Goal: Task Accomplishment & Management: Use online tool/utility

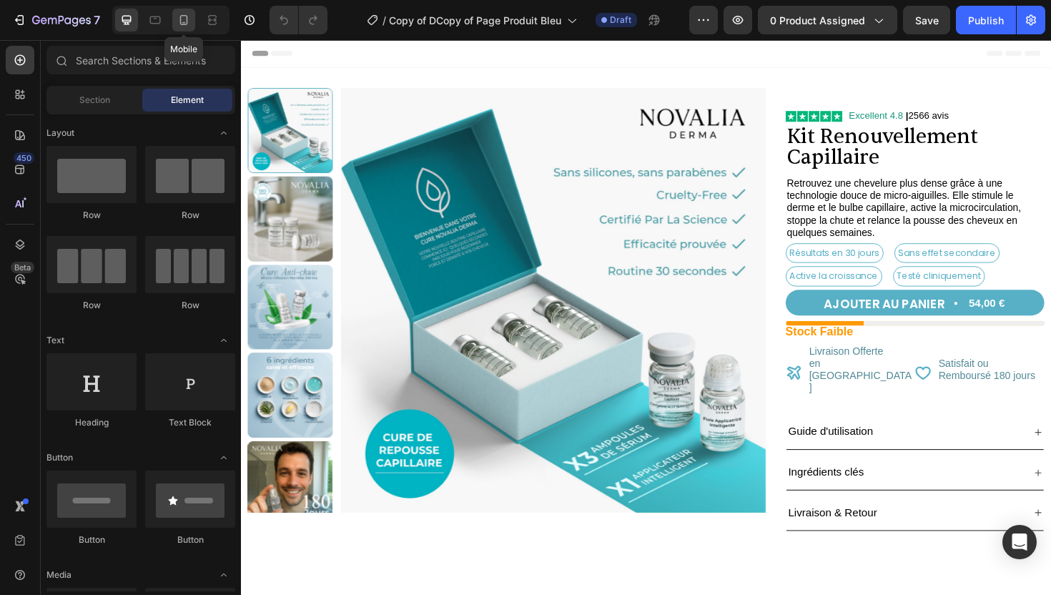
click at [187, 29] on div at bounding box center [183, 20] width 23 height 23
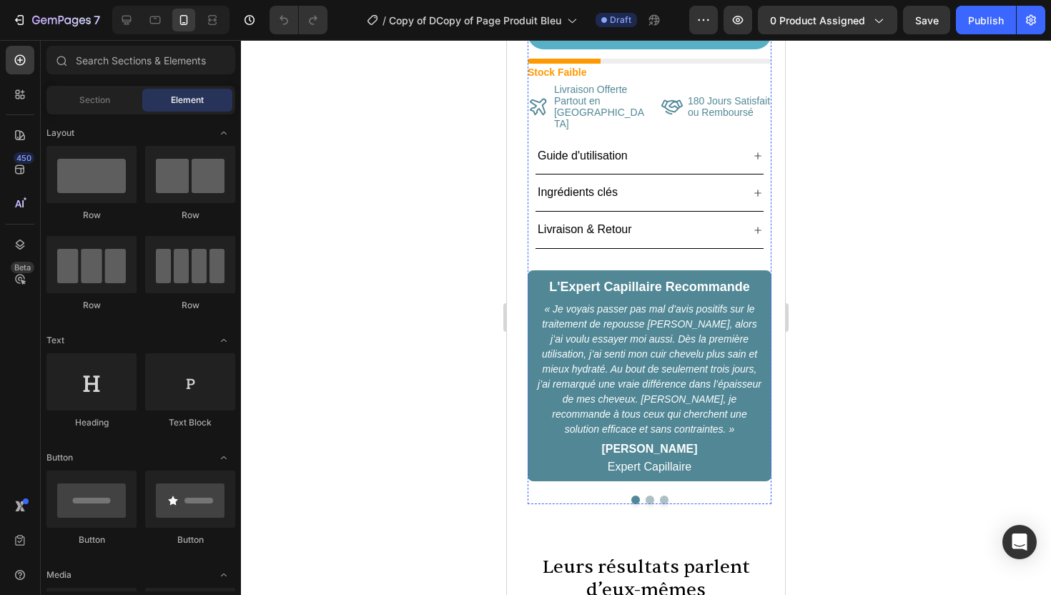
scroll to position [534, 0]
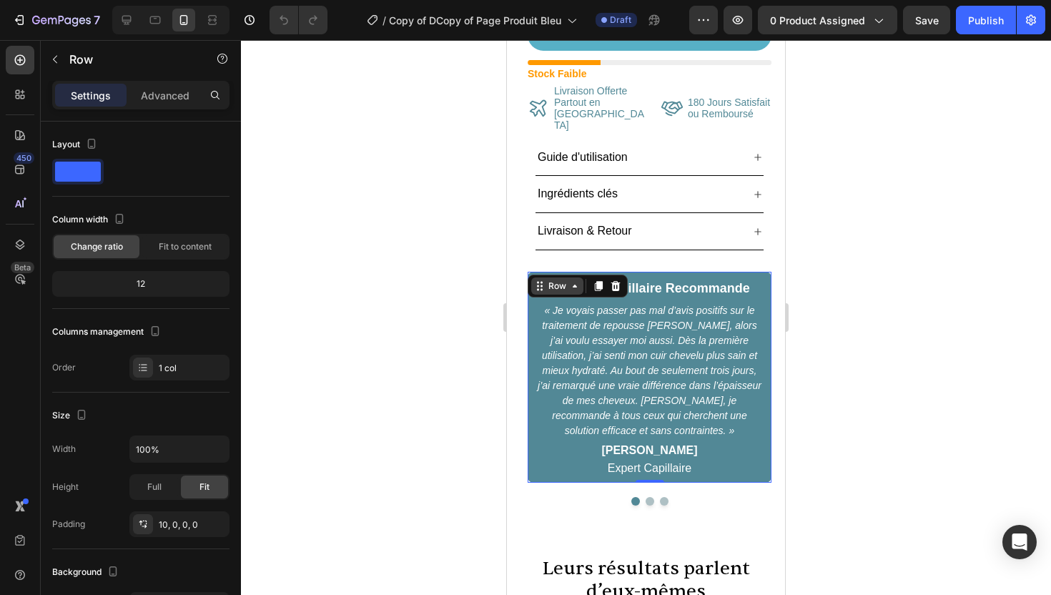
click at [540, 278] on div "Row" at bounding box center [557, 286] width 52 height 17
click at [577, 280] on icon at bounding box center [574, 285] width 11 height 11
click at [576, 285] on icon at bounding box center [575, 286] width 4 height 3
click at [576, 280] on icon at bounding box center [574, 285] width 11 height 11
click at [616, 280] on icon at bounding box center [615, 285] width 11 height 11
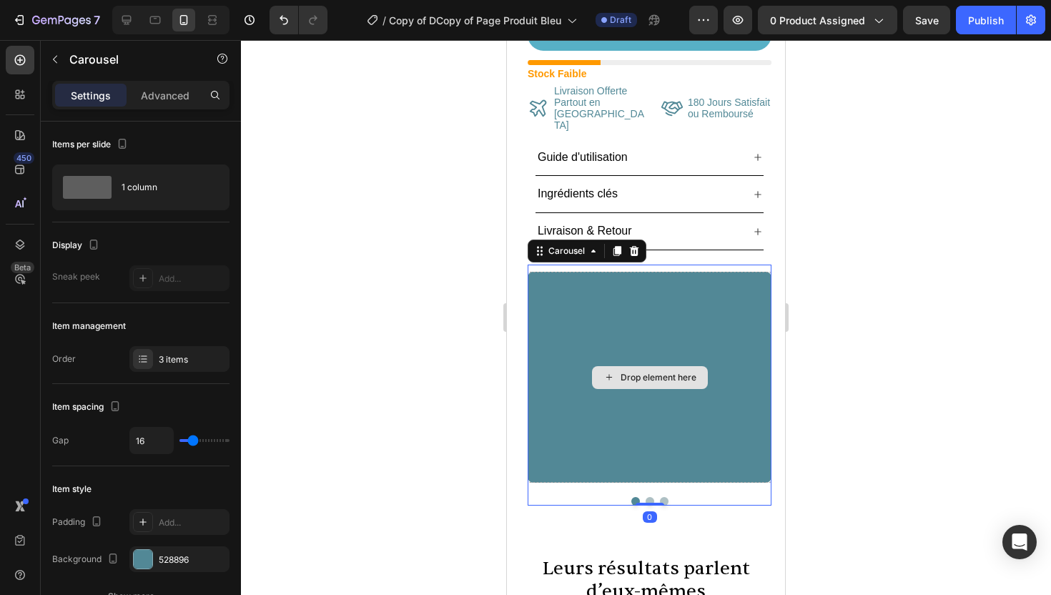
click at [564, 272] on div "Drop element here" at bounding box center [650, 377] width 244 height 211
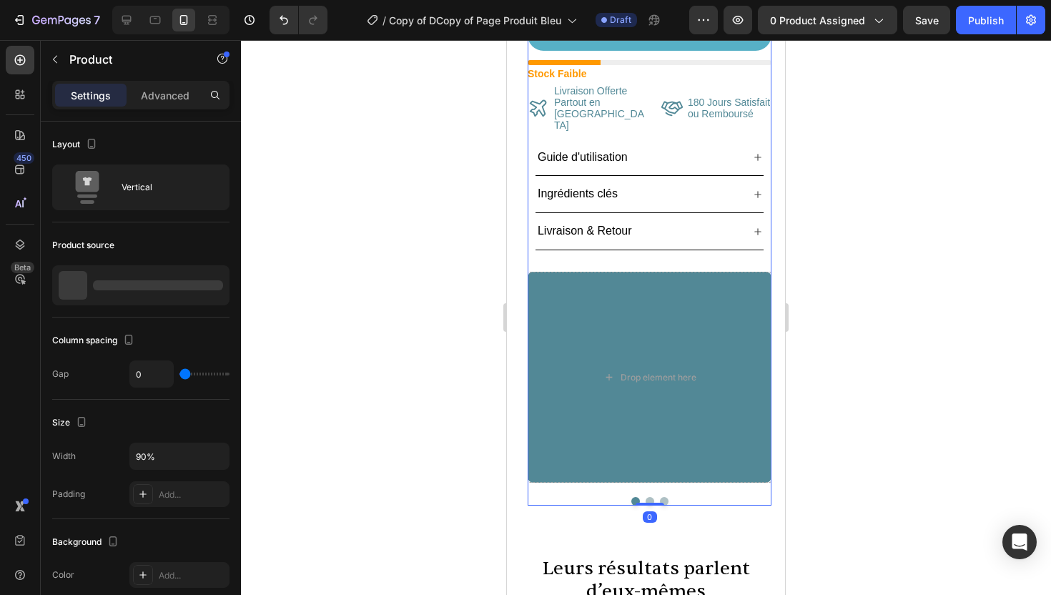
click at [544, 243] on div "Icon Icon List Excellent 4.8 | 2566 avis Text Block Row Kit Renouvellement Capi…" at bounding box center [650, 173] width 244 height 666
click at [536, 272] on div "Drop element here" at bounding box center [650, 377] width 244 height 211
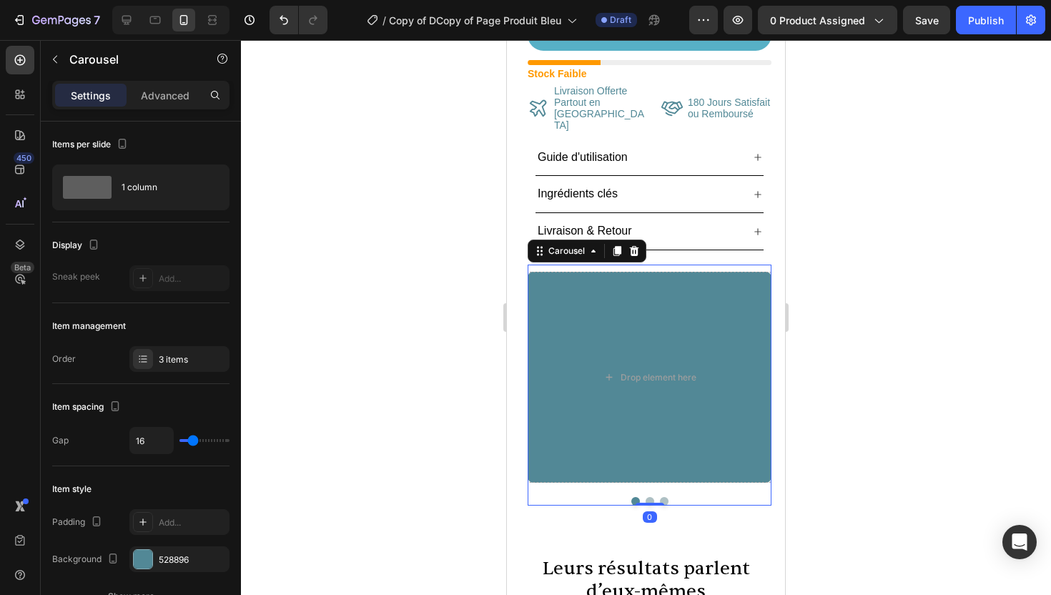
click at [530, 265] on div "Drop element here Impressionne les Coiffeurs Text Block « En tant que professio…" at bounding box center [650, 385] width 244 height 241
click at [541, 283] on div "Drop element here" at bounding box center [650, 377] width 244 height 211
click at [49, 53] on button "button" at bounding box center [55, 59] width 23 height 23
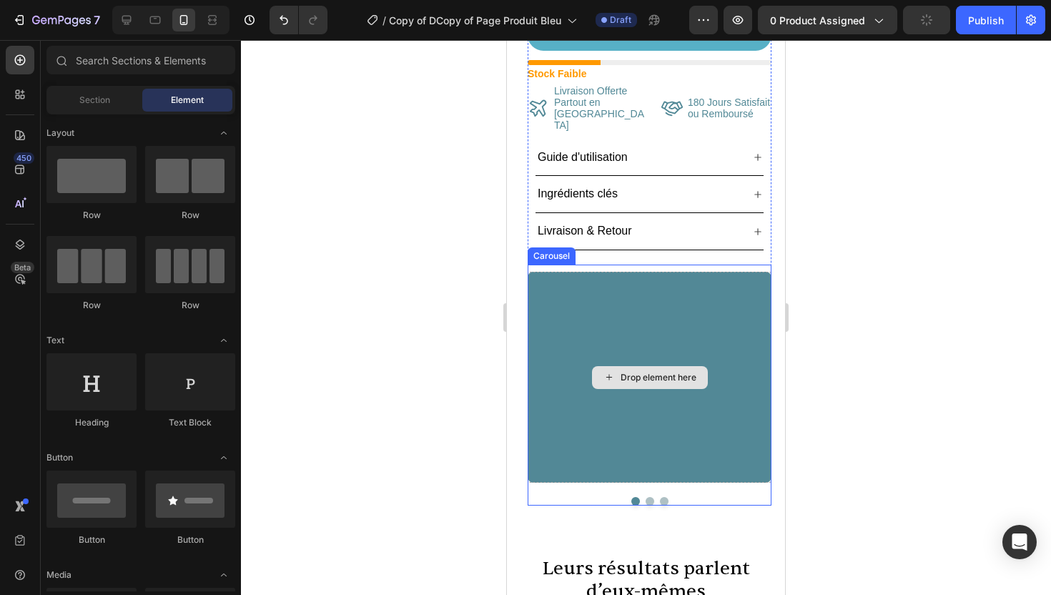
click at [601, 282] on div "Drop element here" at bounding box center [650, 377] width 244 height 211
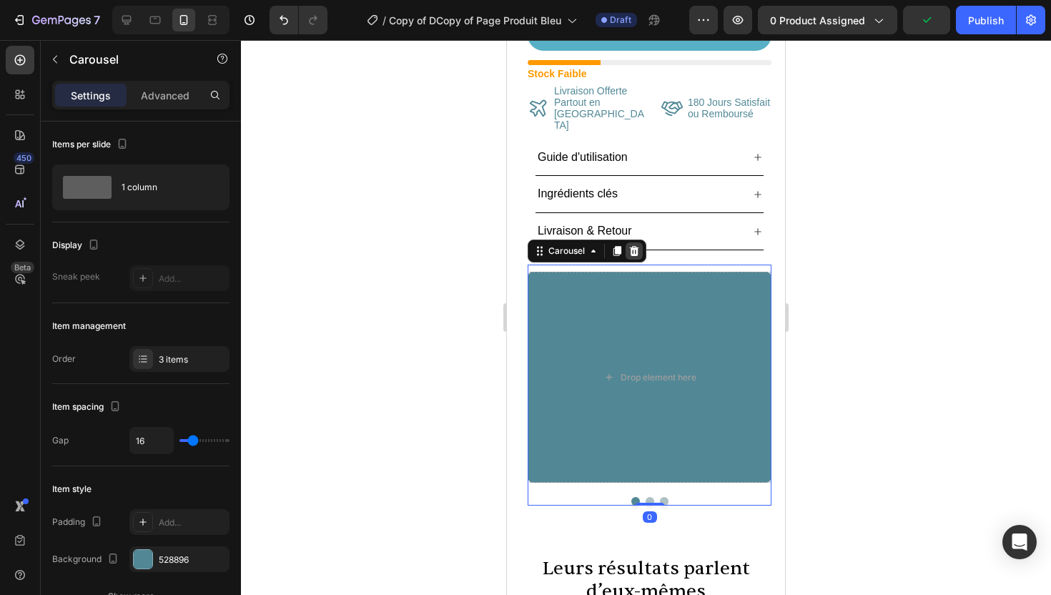
click at [634, 246] on icon at bounding box center [633, 251] width 9 height 10
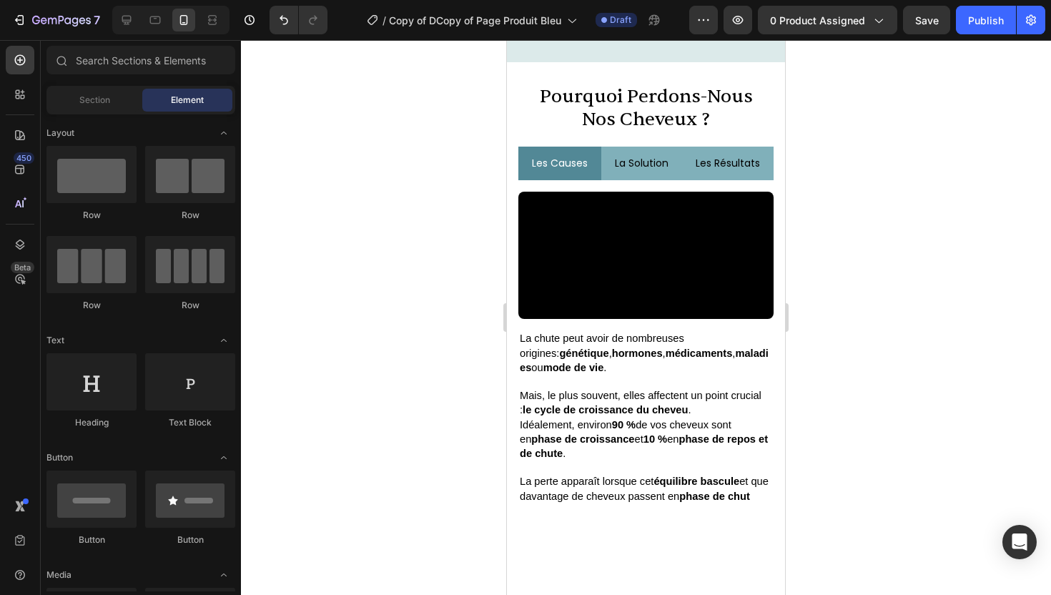
scroll to position [2519, 0]
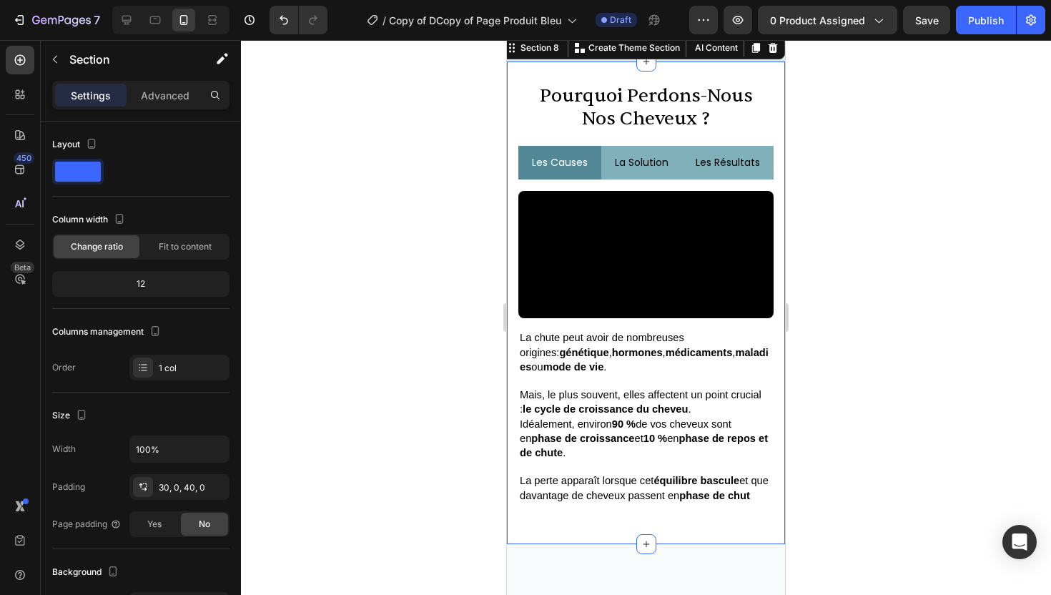
click at [572, 115] on div "pourquoi perdons-nous nos cheveux ? Heading les causes la solution les résultat…" at bounding box center [646, 303] width 278 height 483
click at [752, 54] on icon at bounding box center [755, 47] width 11 height 11
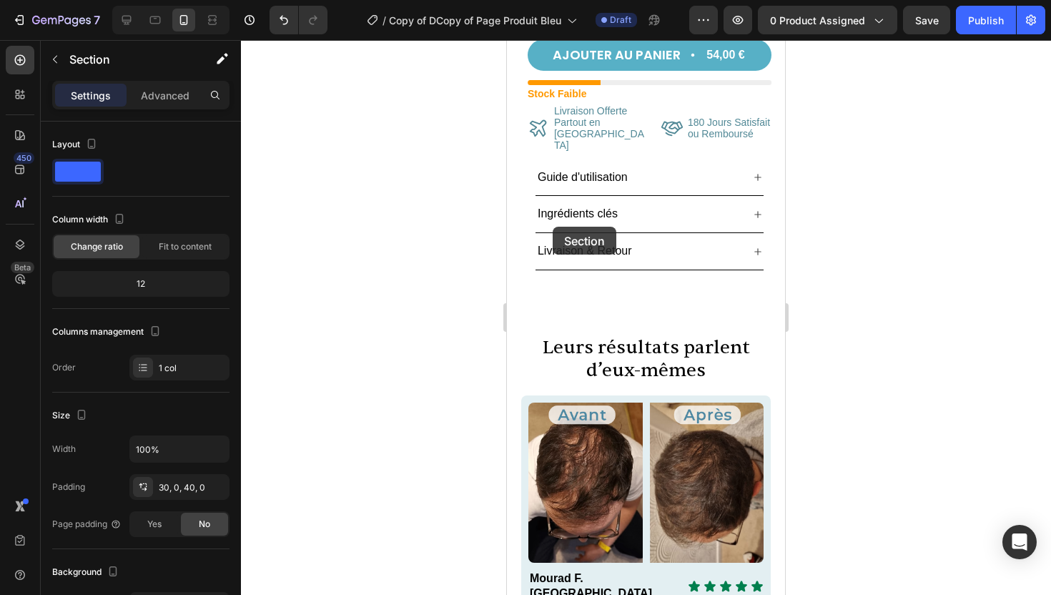
scroll to position [516, 0]
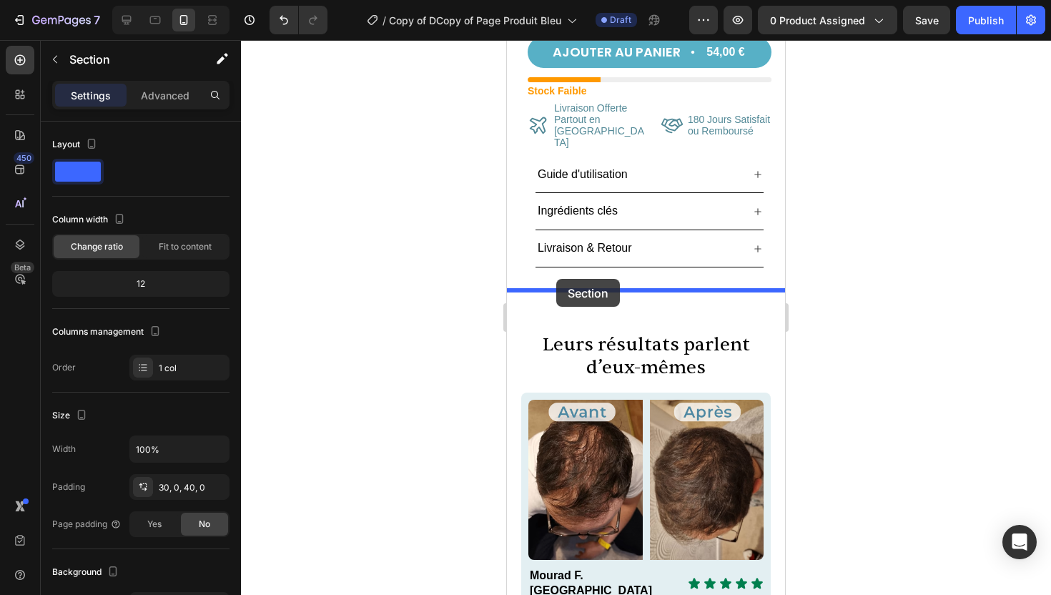
drag, startPoint x: 534, startPoint y: 78, endPoint x: 556, endPoint y: 279, distance: 202.2
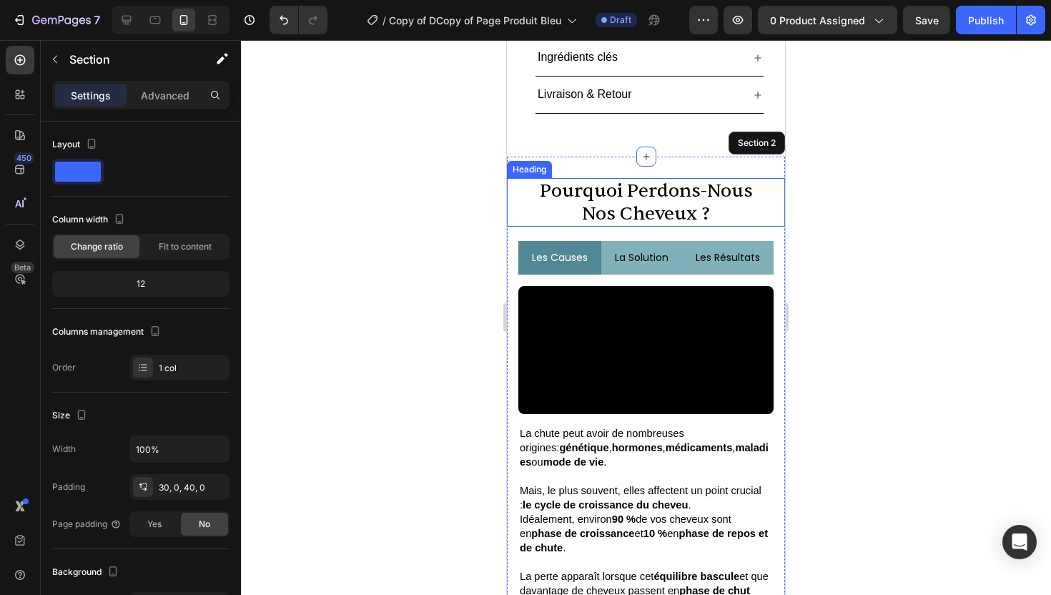
scroll to position [673, 0]
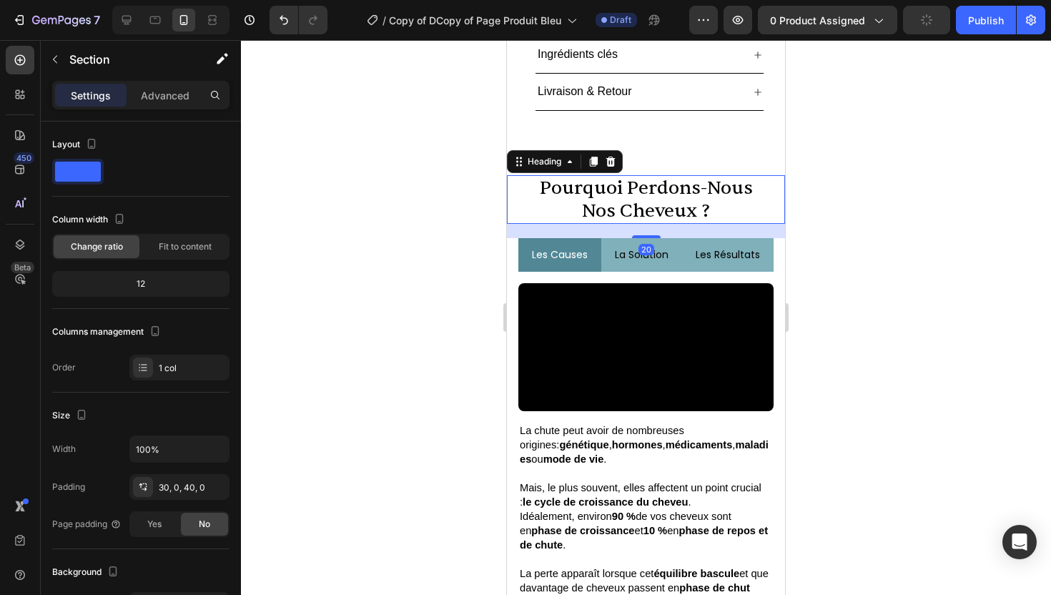
click at [598, 199] on span "nos cheveux ?" at bounding box center [646, 211] width 128 height 24
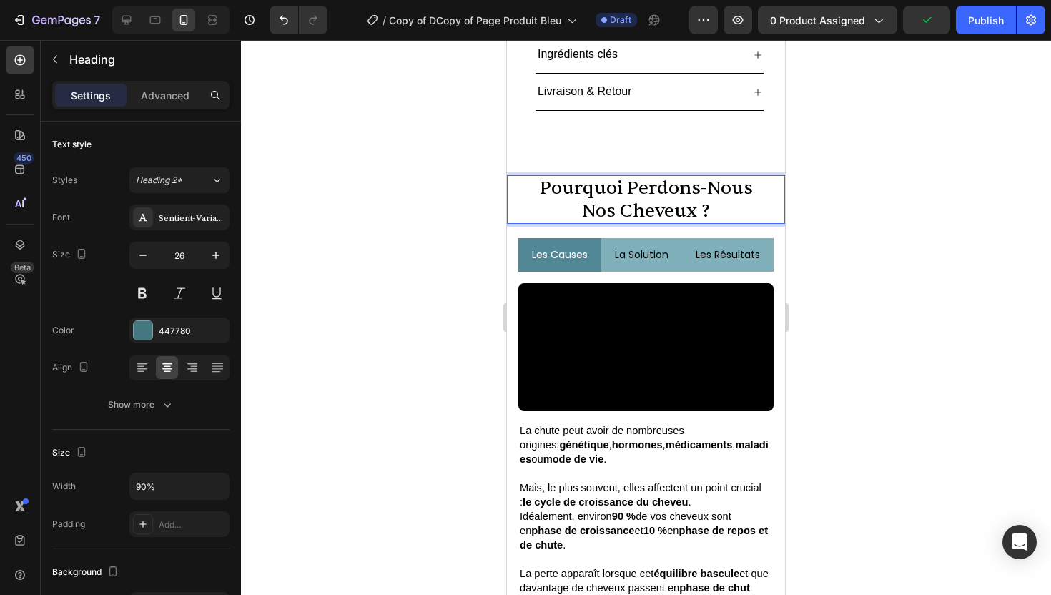
click at [598, 199] on span "nos cheveux ?" at bounding box center [646, 211] width 128 height 24
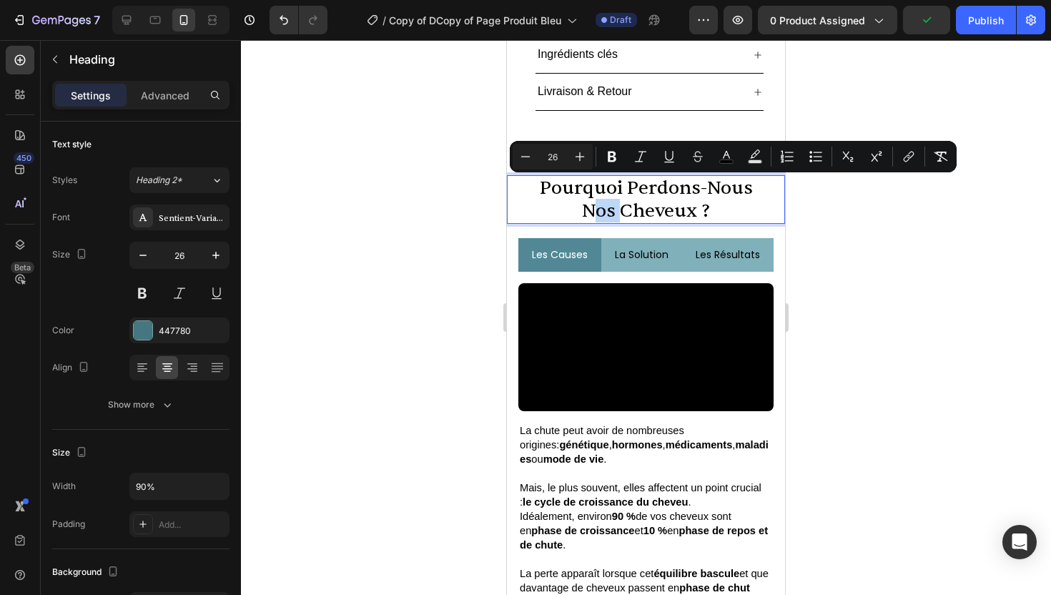
click at [598, 199] on span "nos cheveux ?" at bounding box center [646, 211] width 128 height 24
click at [767, 189] on p "pourquoi perdons-nous nos cheveux ?" at bounding box center [645, 200] width 247 height 46
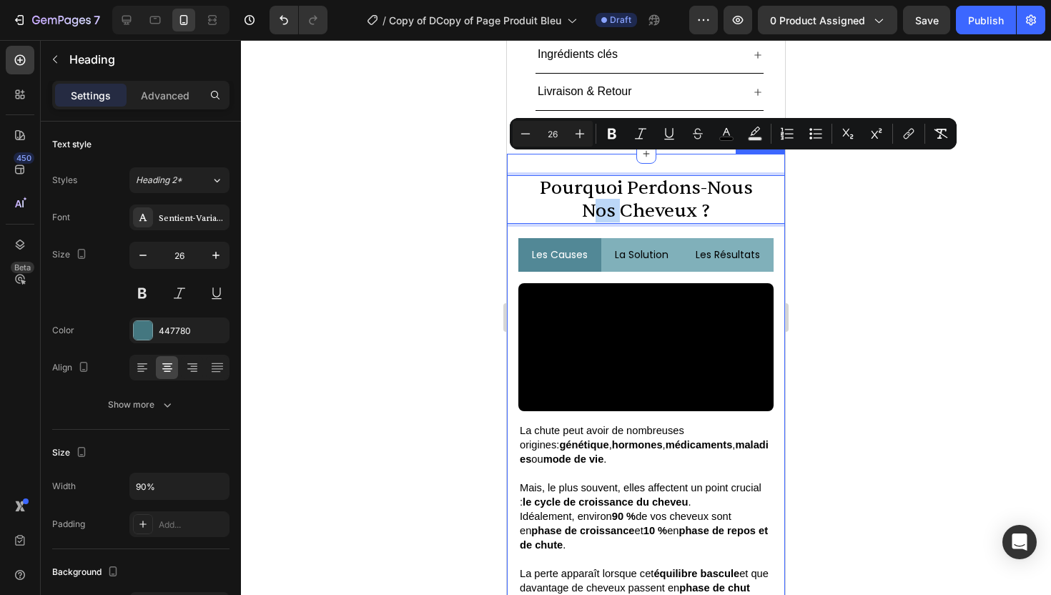
drag, startPoint x: 738, startPoint y: 188, endPoint x: 544, endPoint y: 153, distance: 197.7
click at [544, 154] on div "pourquoi perdons-nous nos cheveux ? Heading 20 les causes la solution les résul…" at bounding box center [646, 395] width 278 height 483
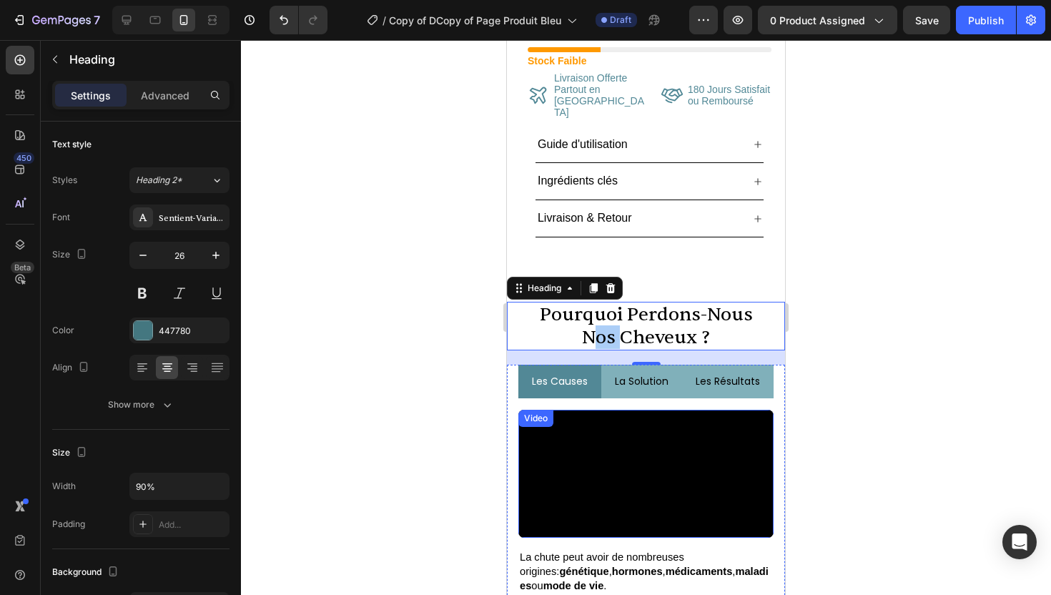
scroll to position [547, 0]
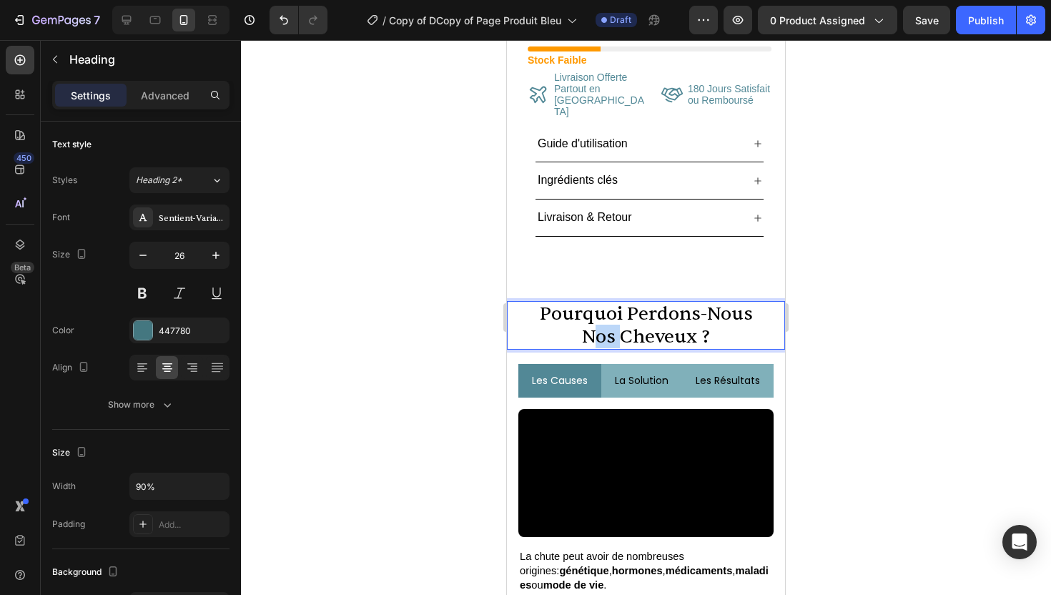
click at [610, 325] on span "nos cheveux ?" at bounding box center [646, 337] width 128 height 24
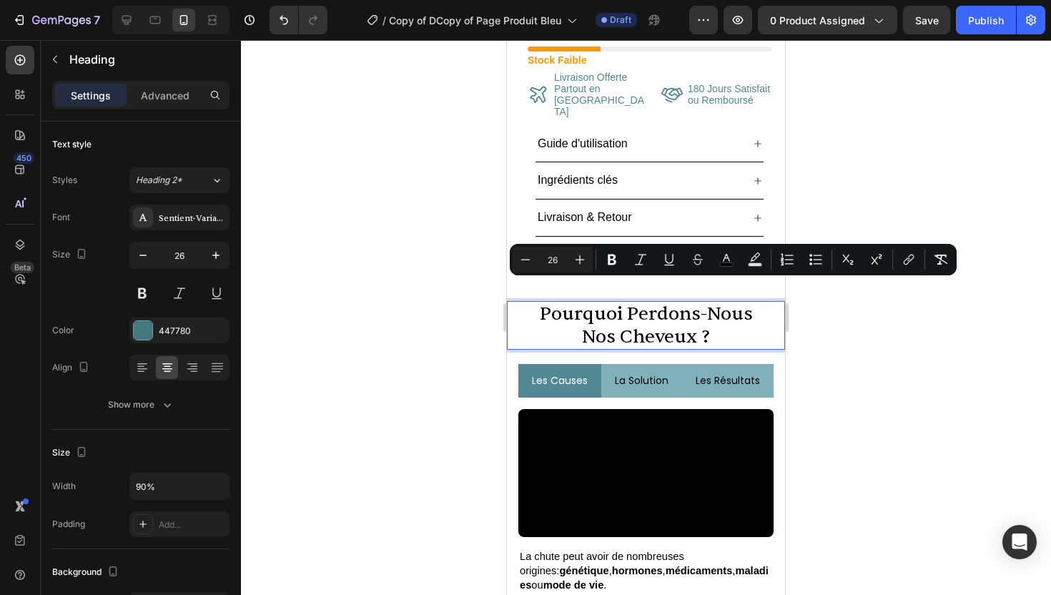
drag, startPoint x: 712, startPoint y: 316, endPoint x: 527, endPoint y: 295, distance: 185.7
click at [527, 303] on p "pourquoi perdons-nous nos cheveux ?" at bounding box center [645, 326] width 247 height 46
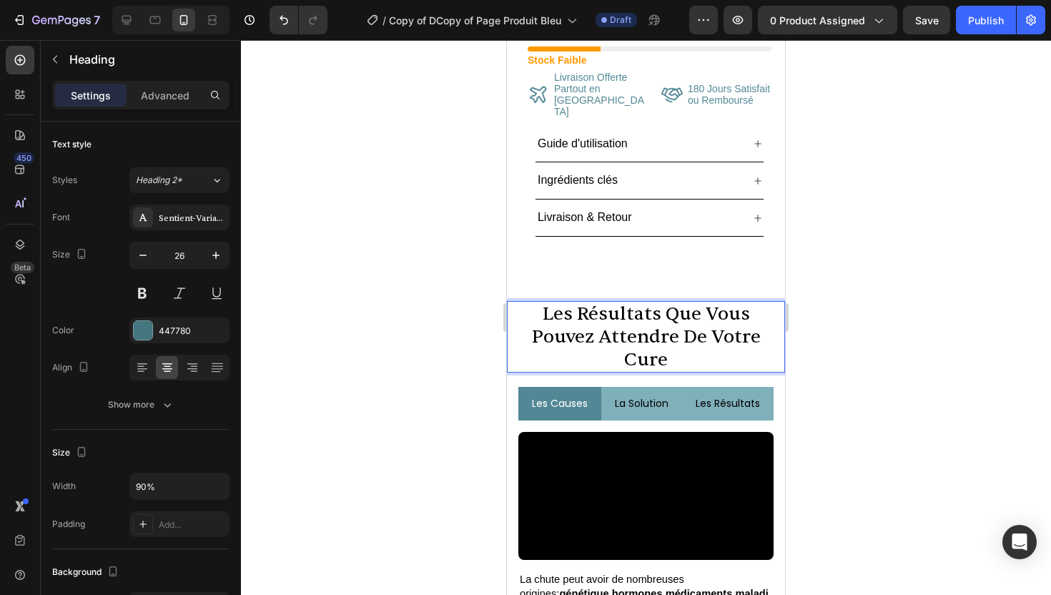
click at [824, 257] on div at bounding box center [646, 317] width 810 height 555
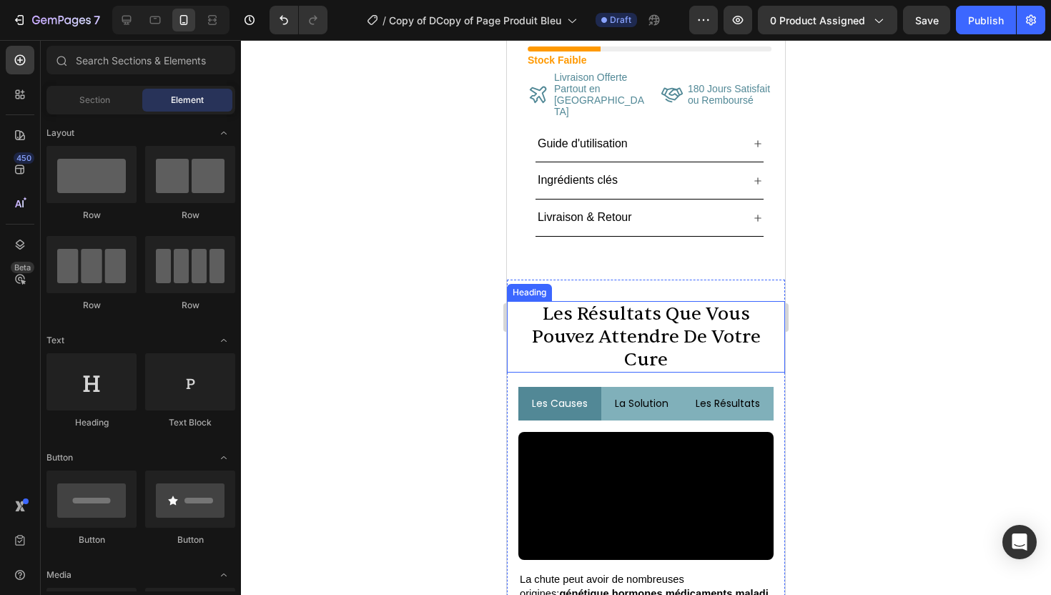
click at [700, 332] on p "⁠⁠⁠⁠⁠⁠⁠ Les Résultats que vous pouvez attendre de votre cure" at bounding box center [645, 337] width 247 height 69
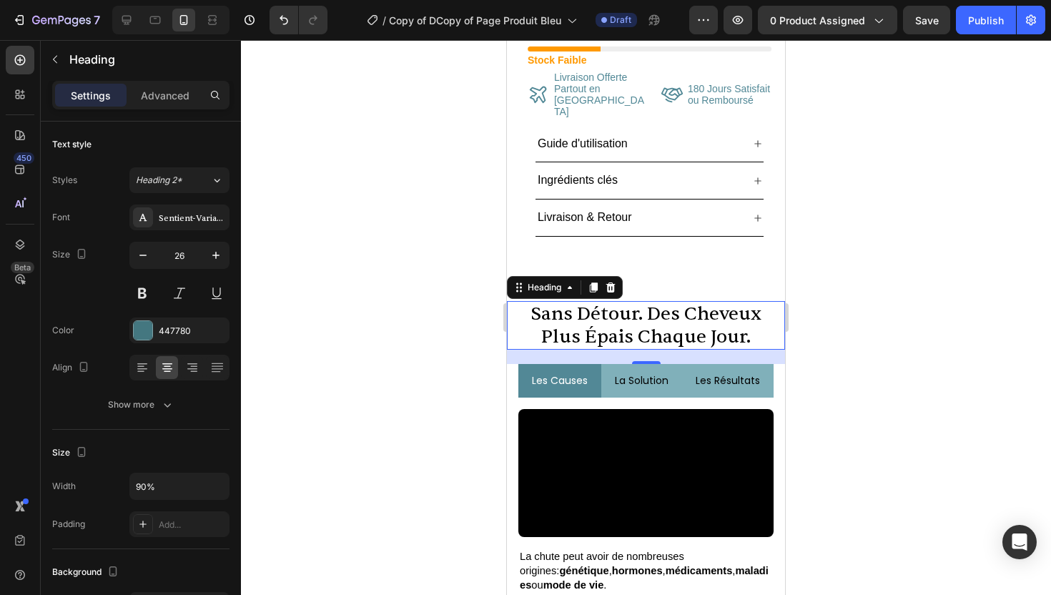
click at [868, 312] on div at bounding box center [646, 317] width 810 height 555
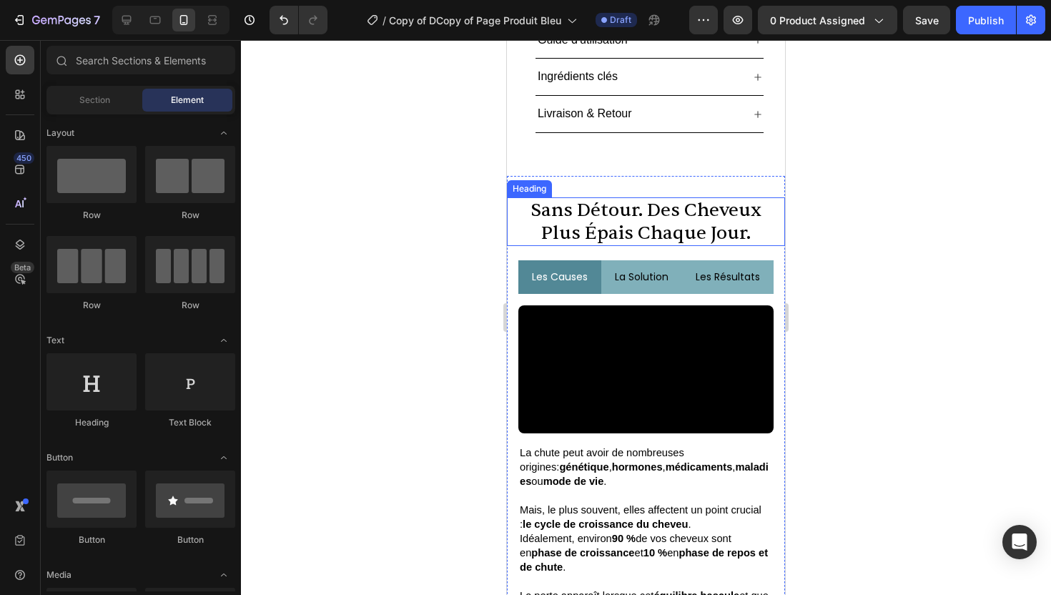
scroll to position [652, 0]
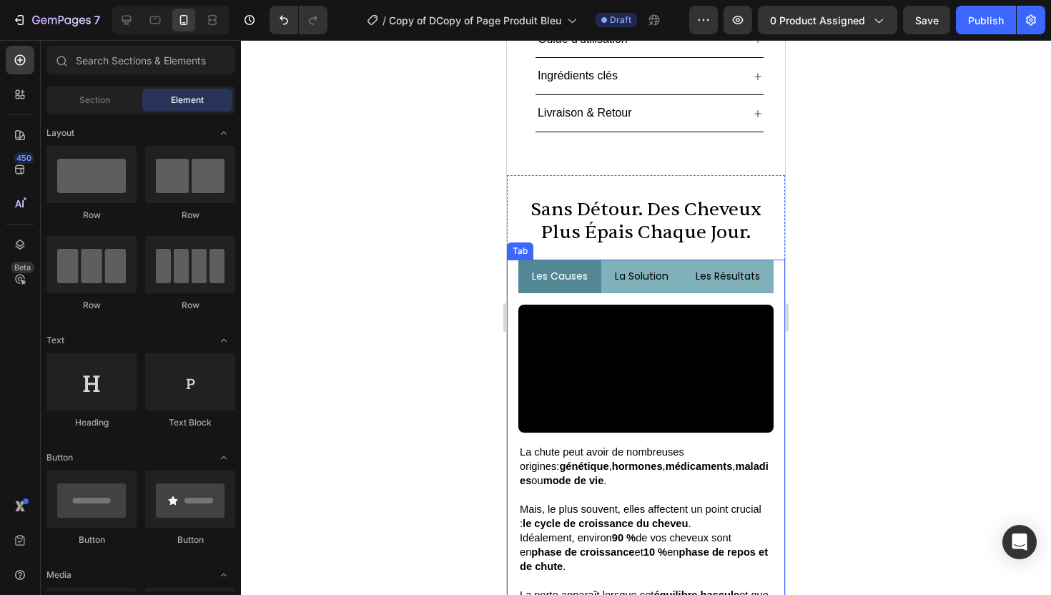
click at [570, 268] on p "les causes" at bounding box center [560, 277] width 56 height 18
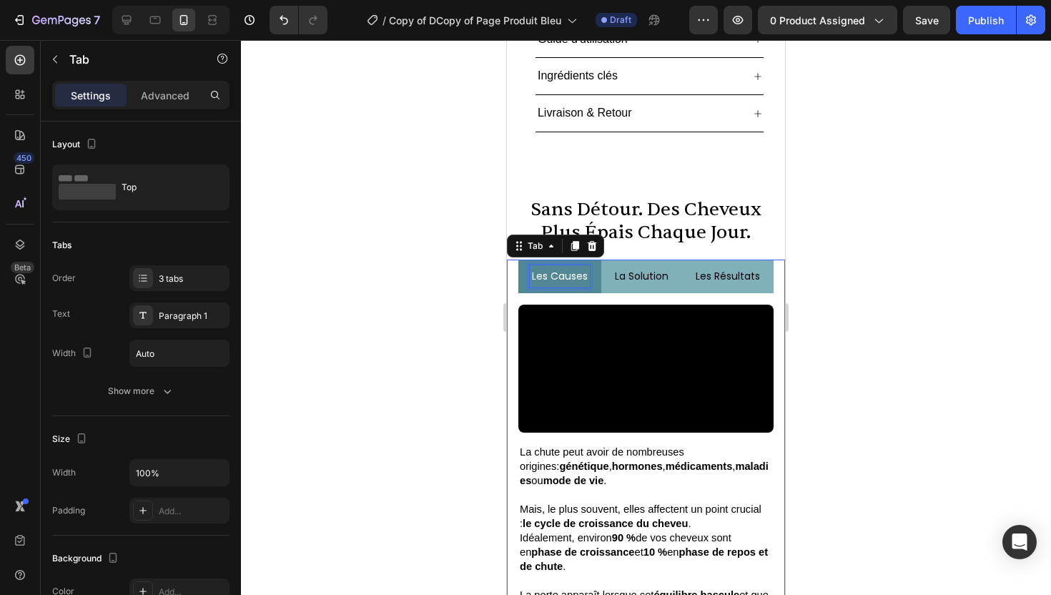
click at [565, 268] on p "les causes" at bounding box center [560, 277] width 56 height 18
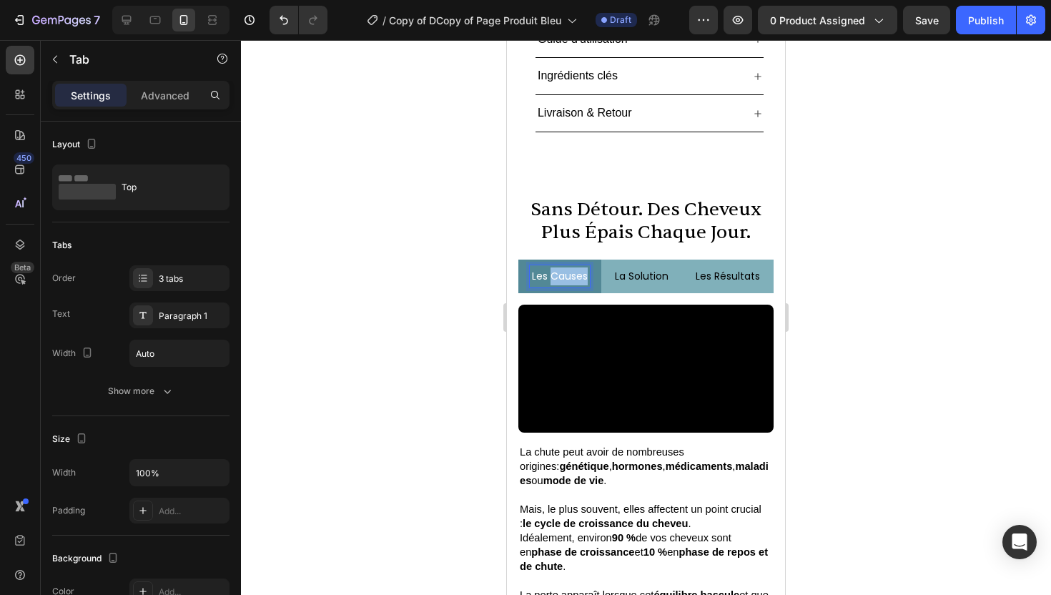
click at [565, 268] on p "les causes" at bounding box center [560, 277] width 56 height 18
click at [644, 268] on p "la solution" at bounding box center [628, 277] width 54 height 18
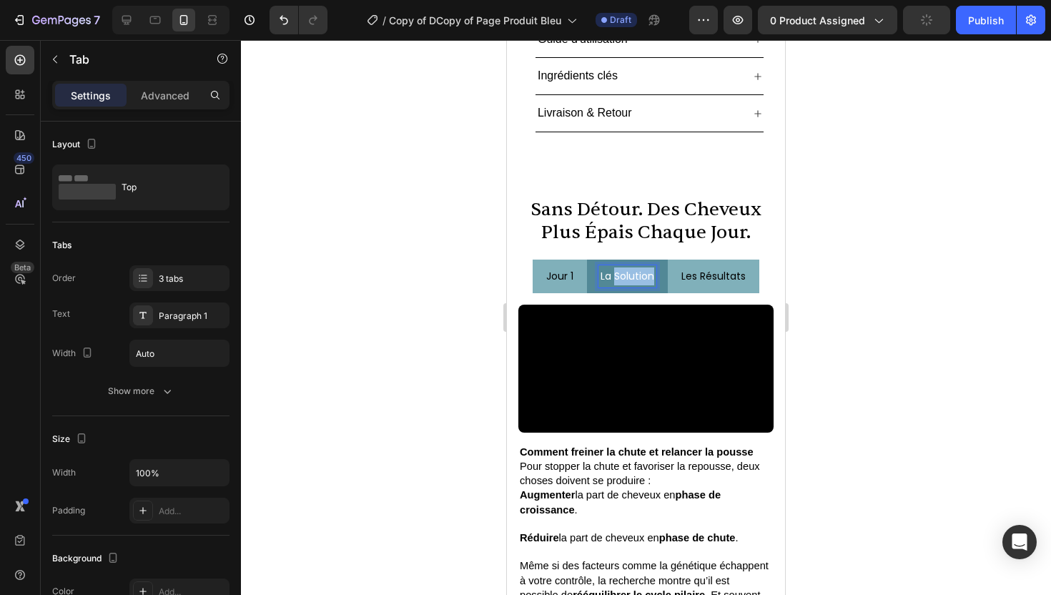
click at [644, 268] on p "la solution" at bounding box center [628, 277] width 54 height 18
click at [698, 268] on p "les résultats" at bounding box center [706, 277] width 64 height 18
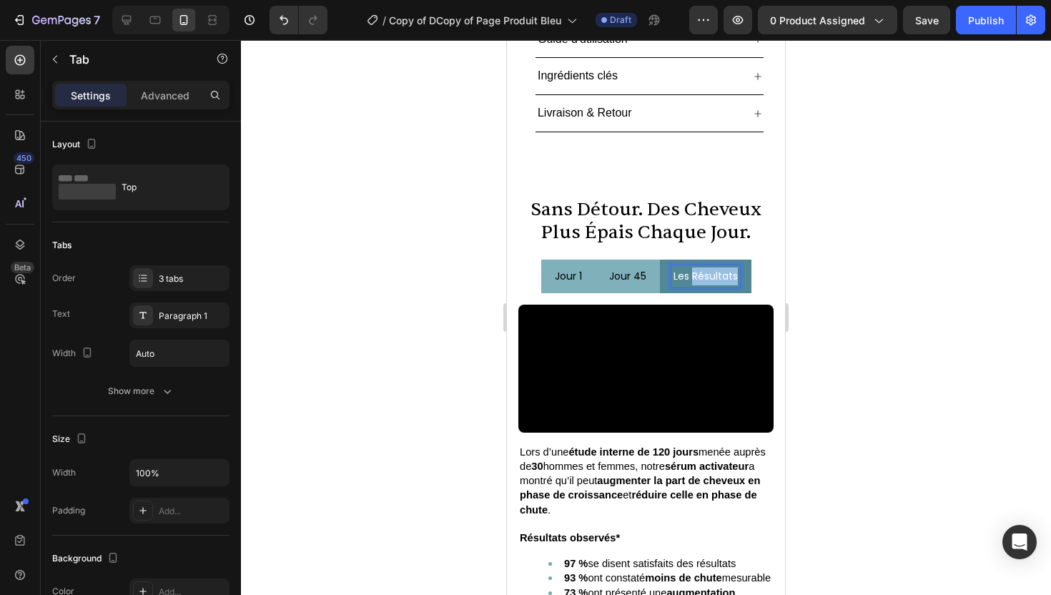
click at [698, 268] on p "les résultats" at bounding box center [706, 277] width 64 height 18
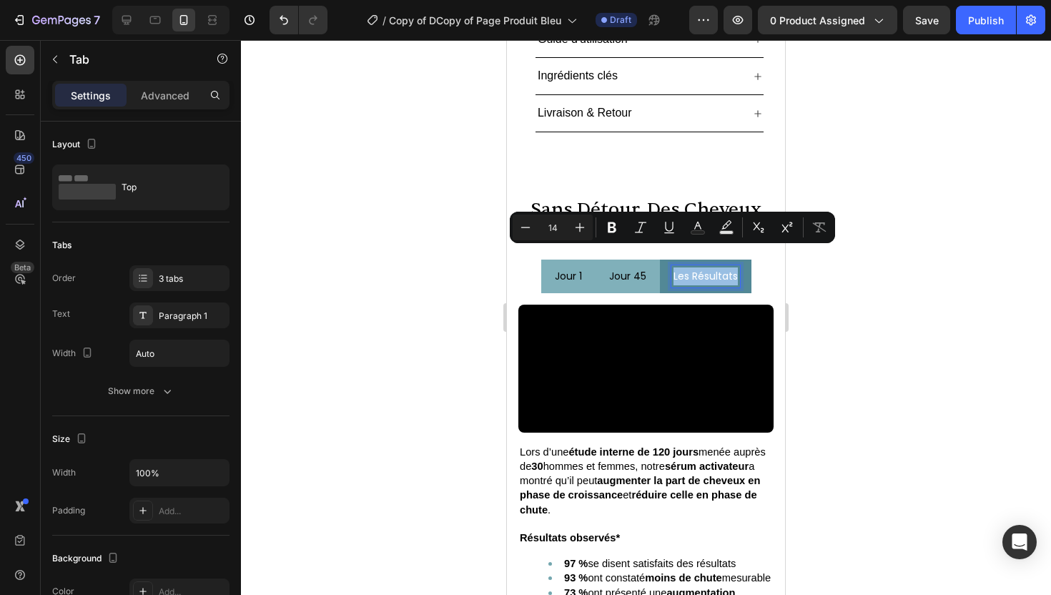
click at [698, 268] on p "les résultats" at bounding box center [706, 277] width 64 height 18
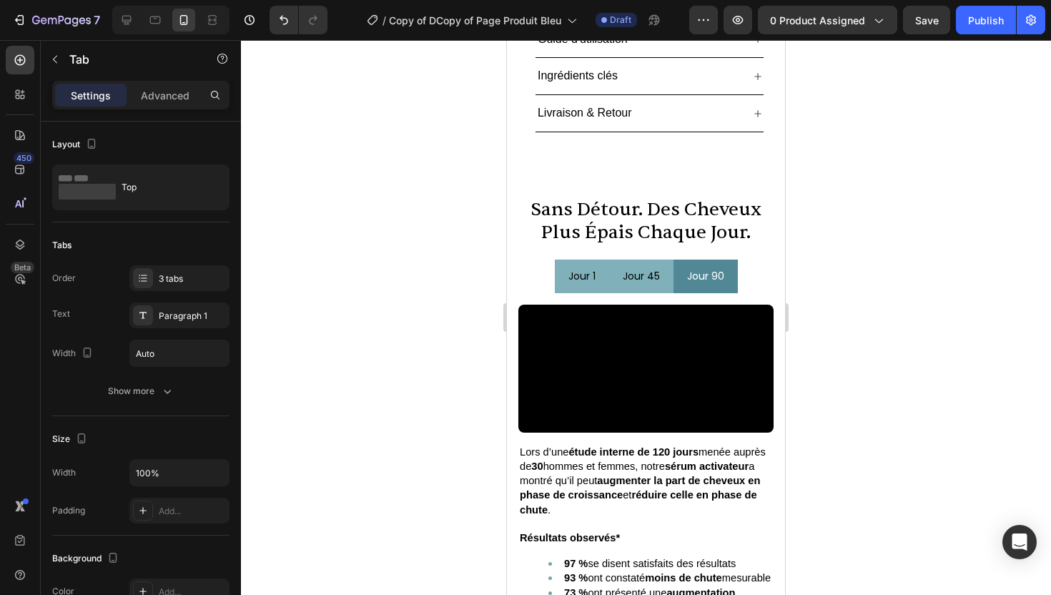
drag, startPoint x: 830, startPoint y: 284, endPoint x: 195, endPoint y: 221, distance: 638.3
click at [830, 284] on div at bounding box center [646, 317] width 810 height 555
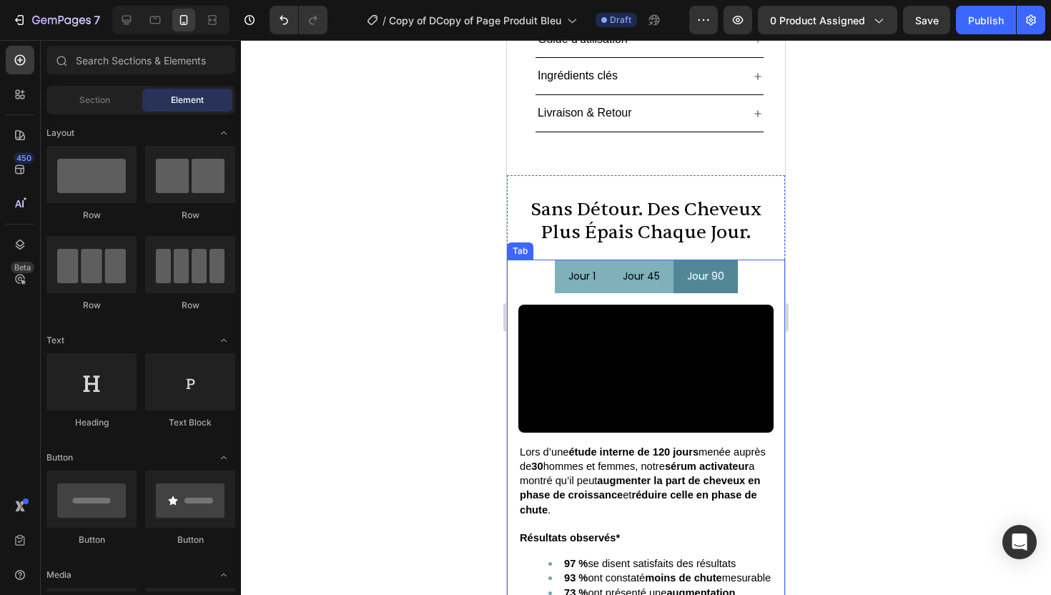
click at [722, 268] on p "Jour 90" at bounding box center [705, 277] width 37 height 18
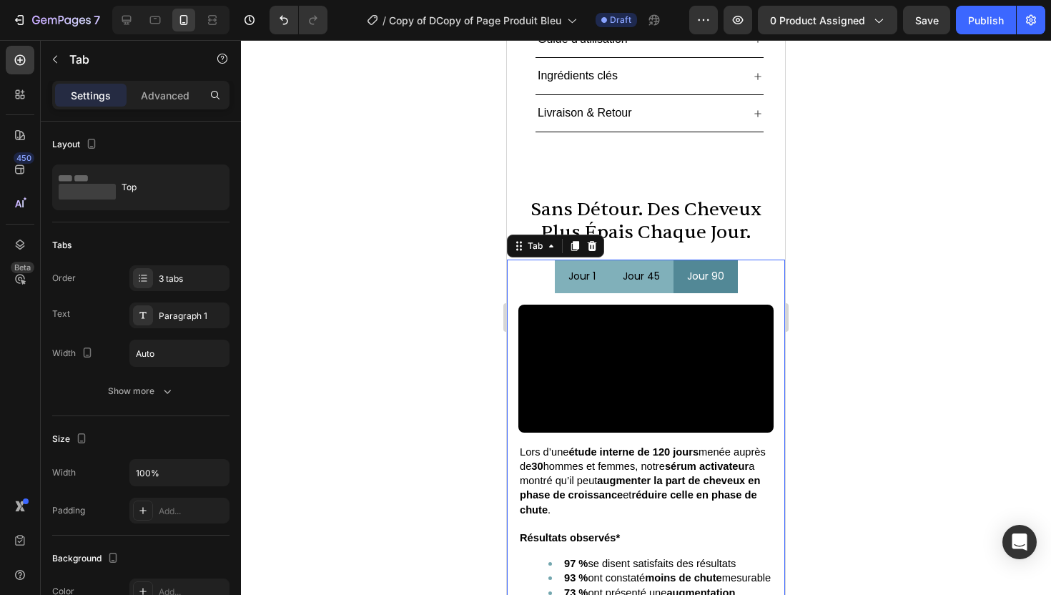
click at [734, 260] on li "Jour 90" at bounding box center [706, 277] width 64 height 34
click at [195, 282] on div "3 tabs" at bounding box center [192, 279] width 67 height 13
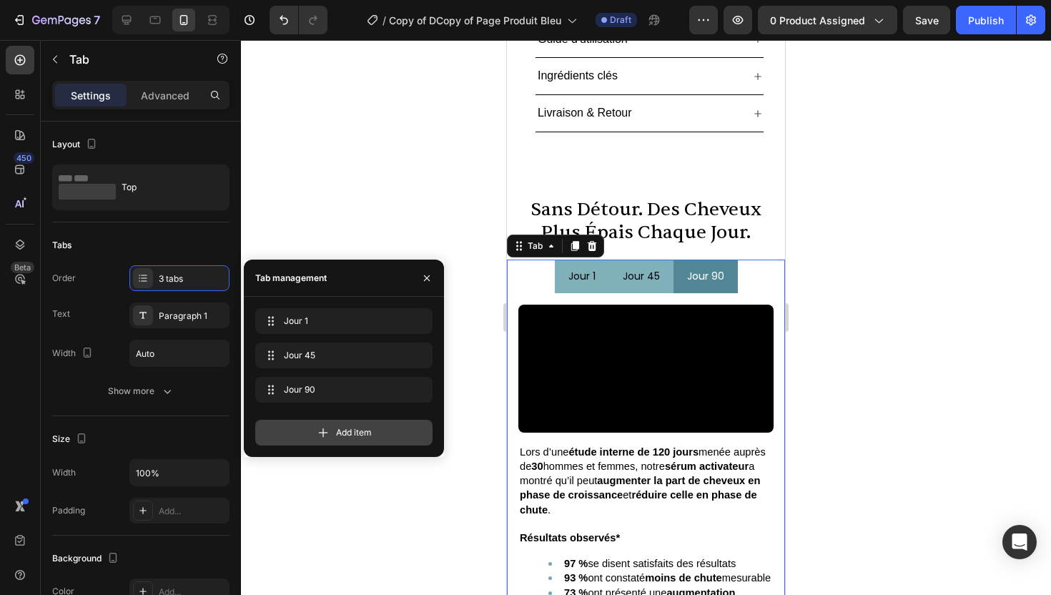
click at [363, 428] on span "Add item" at bounding box center [354, 432] width 36 height 13
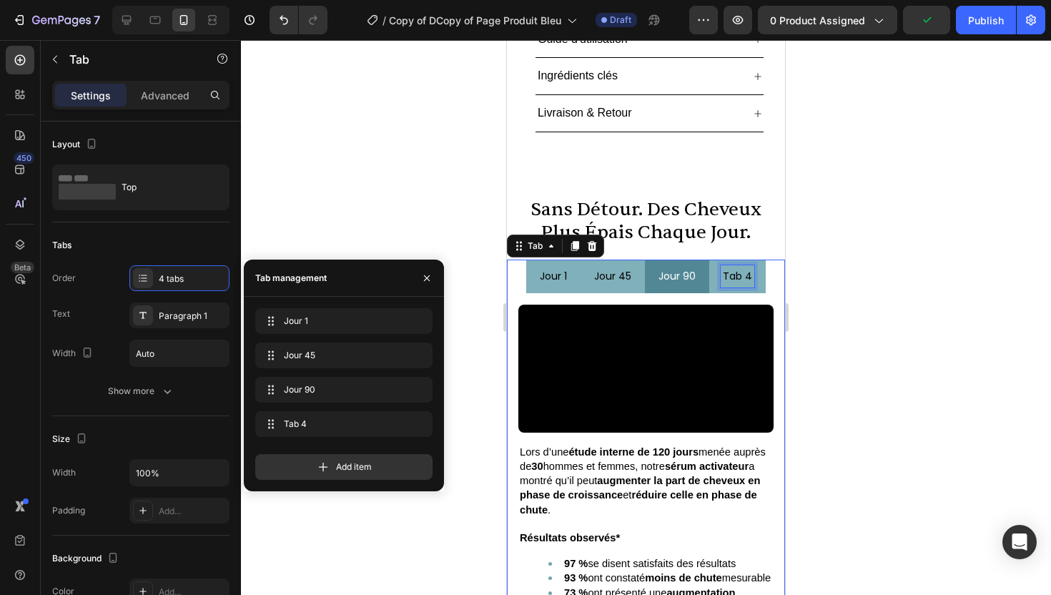
click at [750, 265] on div "tab 4" at bounding box center [738, 276] width 34 height 22
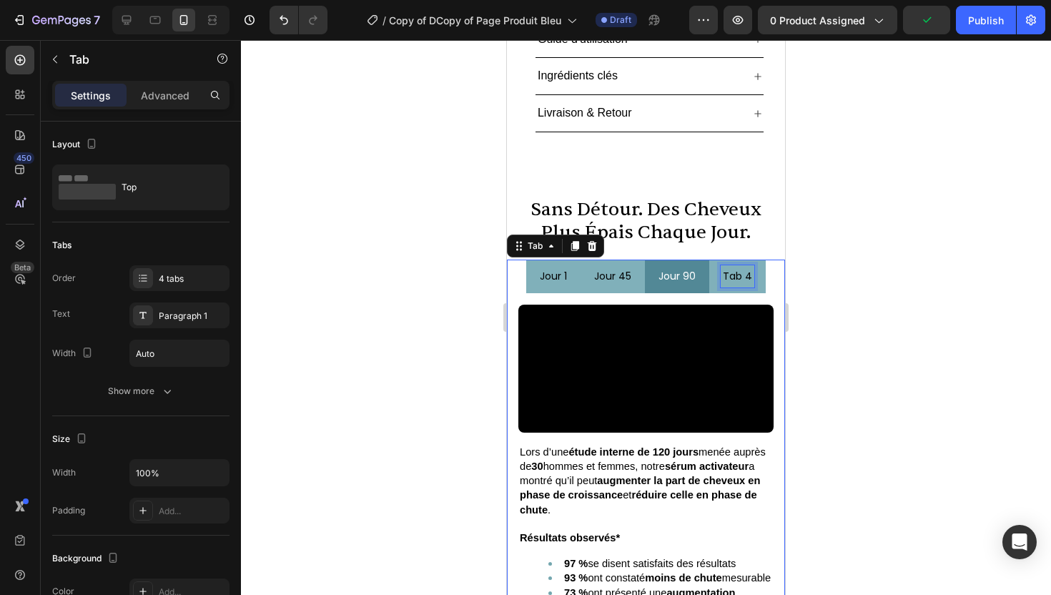
click at [750, 268] on p "tab 4" at bounding box center [737, 277] width 29 height 18
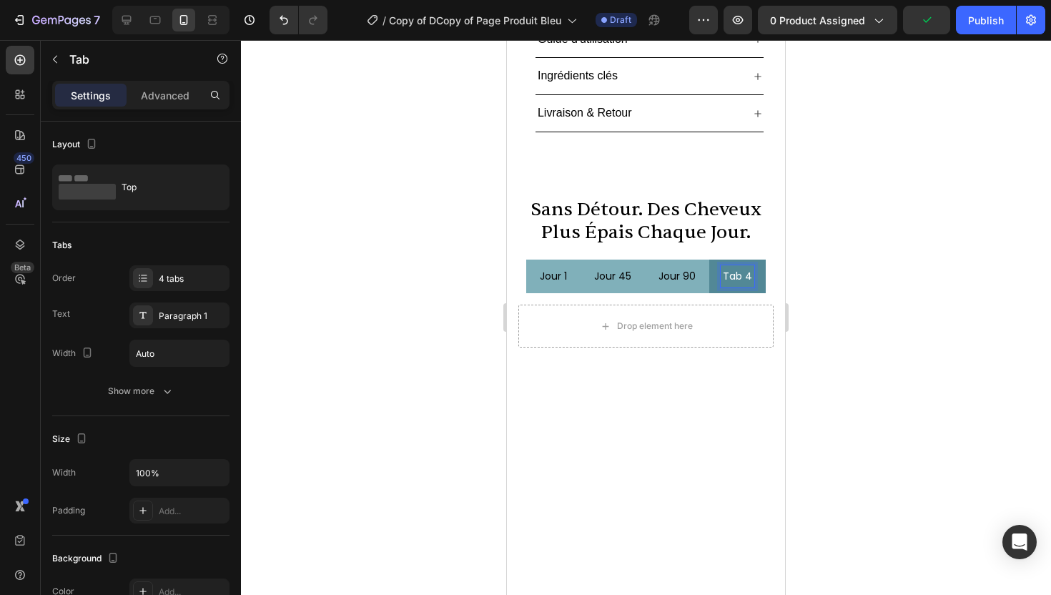
click at [738, 268] on p "tab 4" at bounding box center [737, 277] width 29 height 18
click at [864, 271] on div at bounding box center [646, 317] width 810 height 555
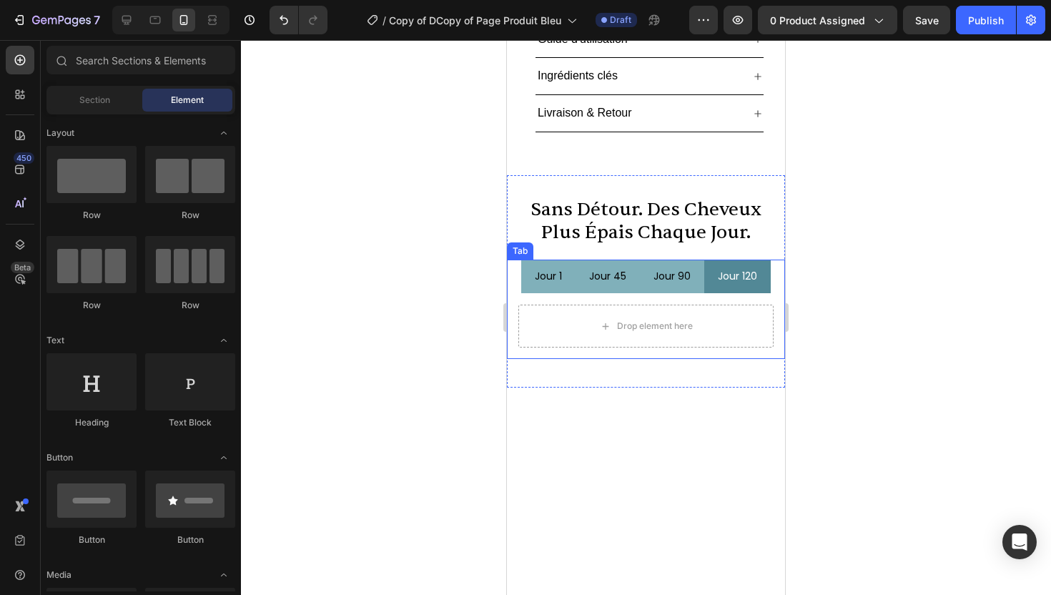
click at [761, 260] on li "Jour 120" at bounding box center [738, 277] width 67 height 34
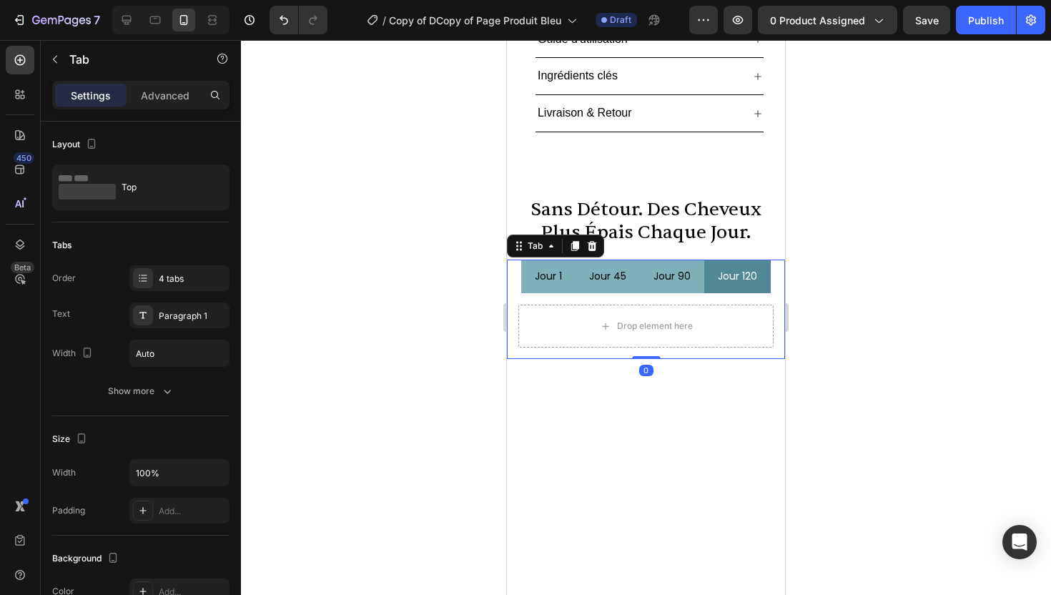
click at [761, 260] on li "Jour 120" at bounding box center [738, 277] width 67 height 34
click at [750, 268] on p "Jour 120" at bounding box center [737, 277] width 39 height 18
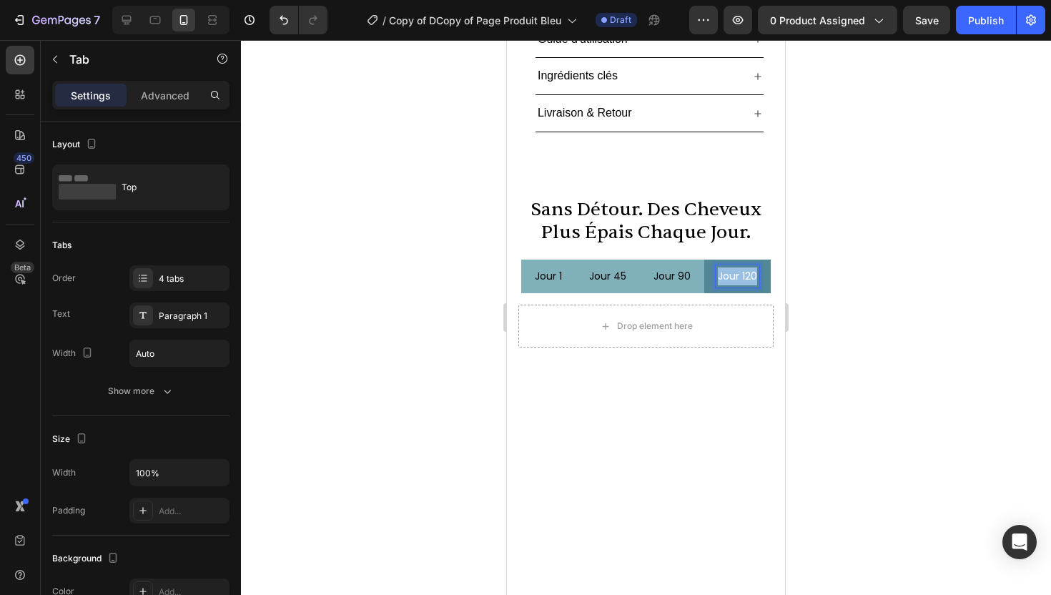
click at [750, 268] on p "Jour 120" at bounding box center [737, 277] width 39 height 18
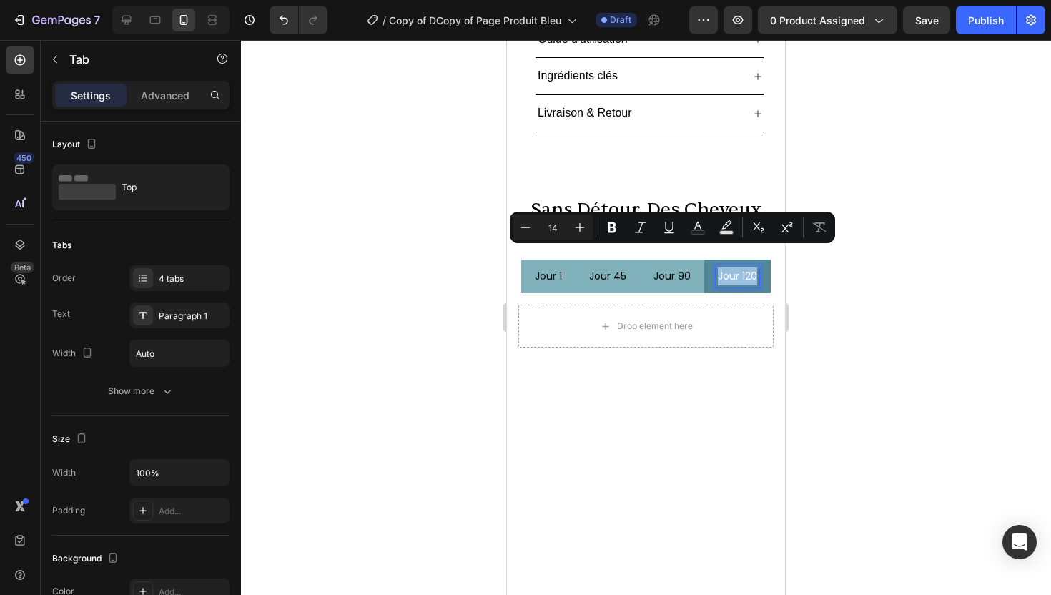
click at [747, 268] on p "Jour 120" at bounding box center [737, 277] width 39 height 18
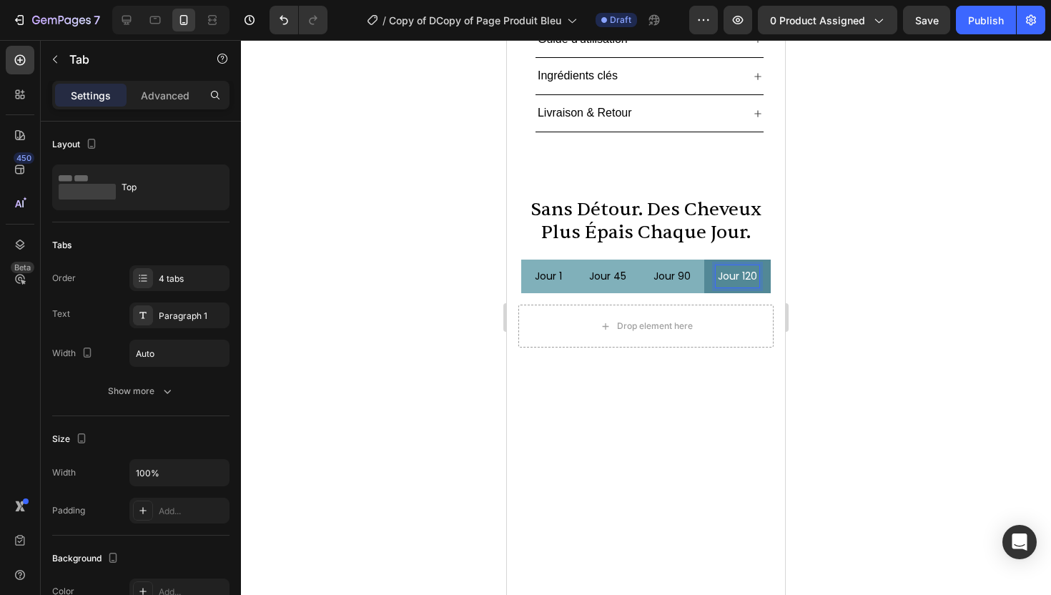
click at [754, 268] on p "Jour 120" at bounding box center [737, 277] width 39 height 18
click at [904, 266] on div at bounding box center [646, 317] width 810 height 555
click at [535, 268] on p "Jour 1" at bounding box center [548, 277] width 27 height 18
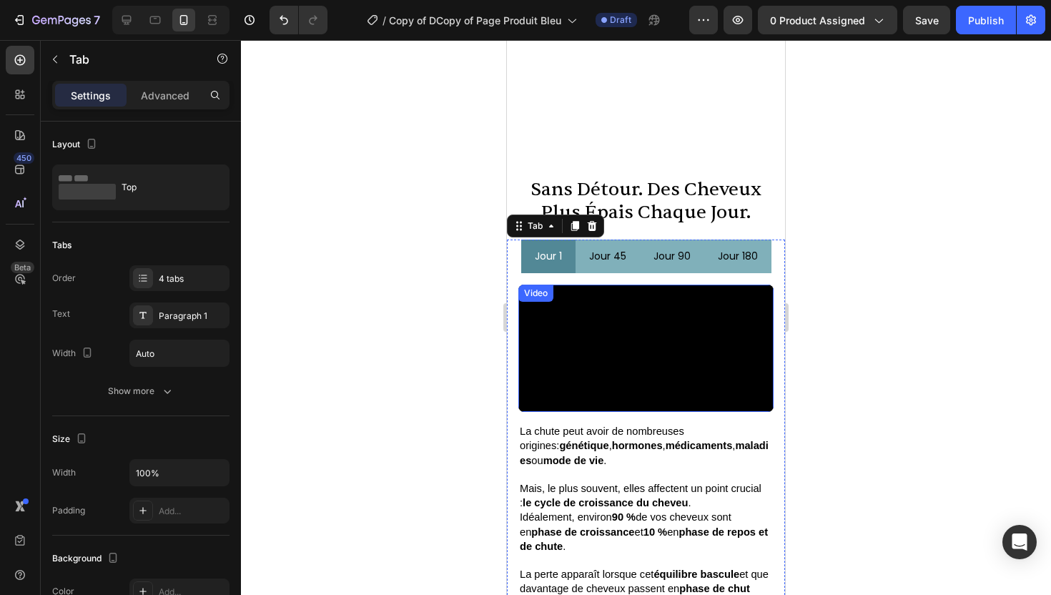
scroll to position [815, 0]
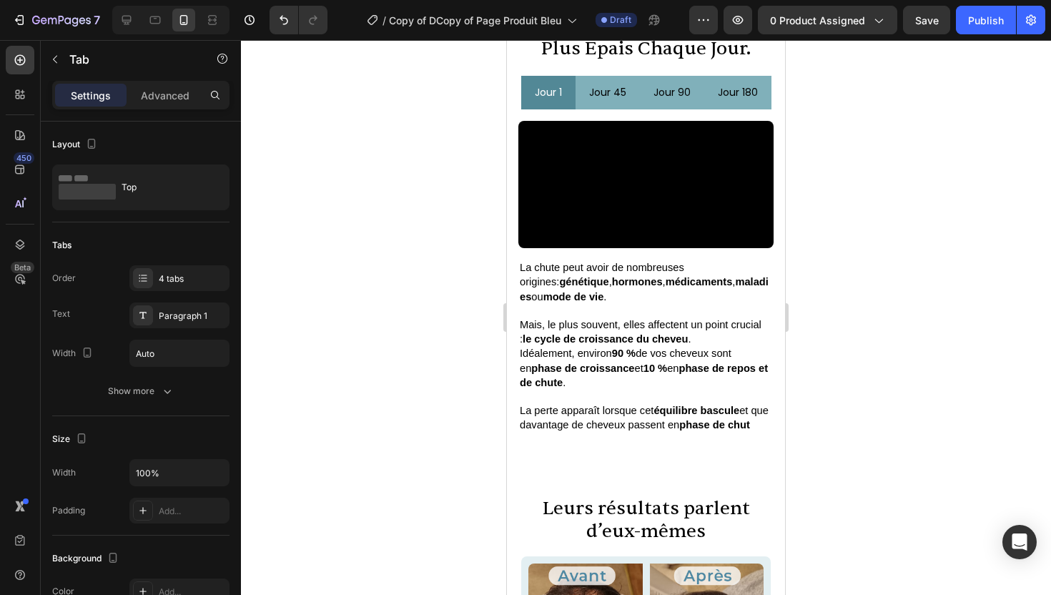
click at [878, 117] on div at bounding box center [646, 317] width 810 height 555
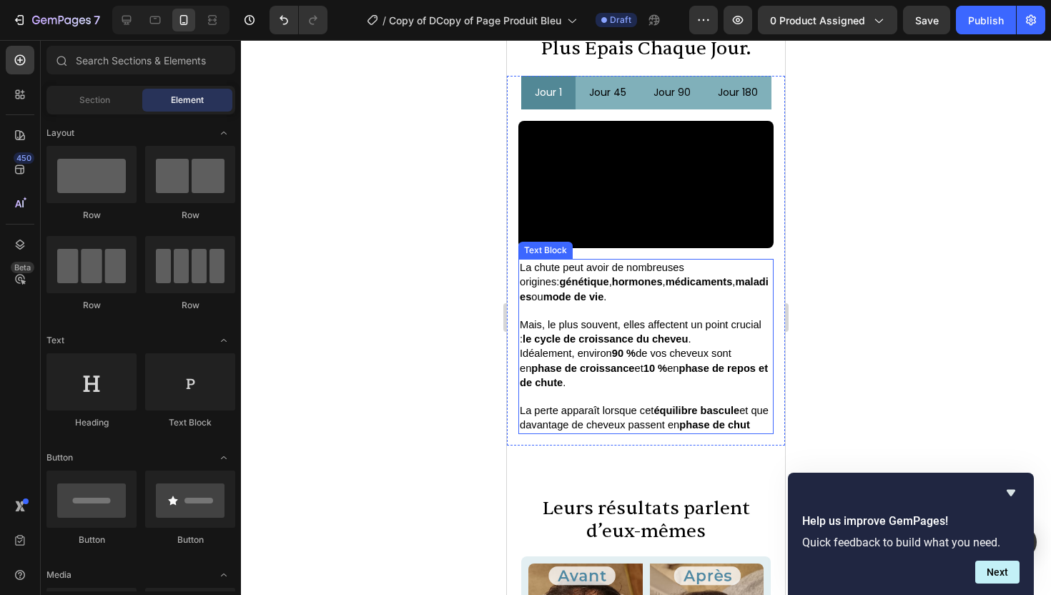
click at [589, 394] on p "Idéalement, environ 90 % de vos cheveux sont en phase de croissance et 10 % en …" at bounding box center [646, 389] width 252 height 86
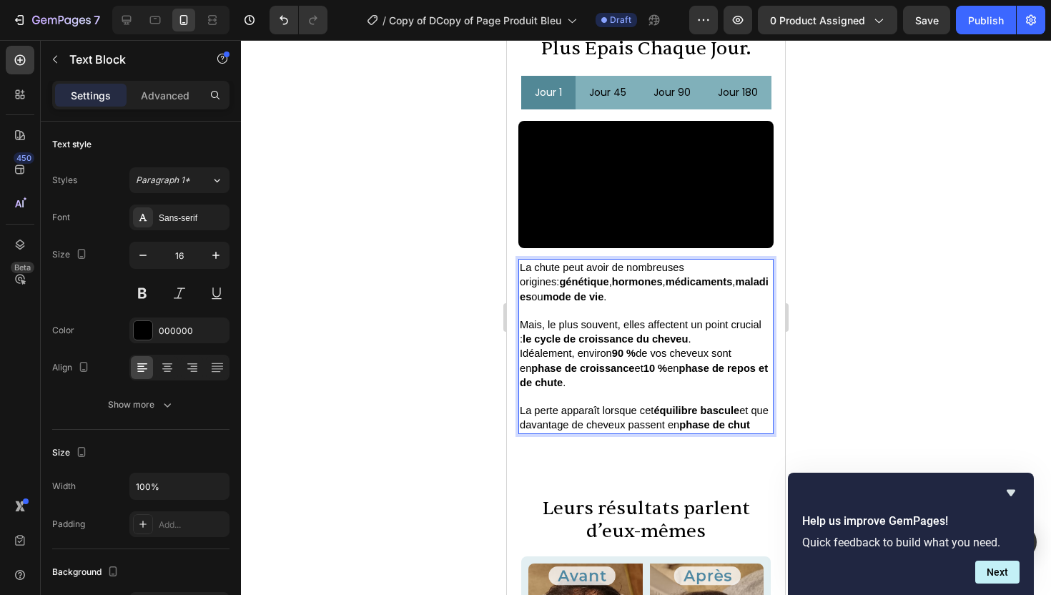
click at [577, 417] on p "Idéalement, environ 90 % de vos cheveux sont en phase de croissance et 10 % en …" at bounding box center [646, 389] width 252 height 86
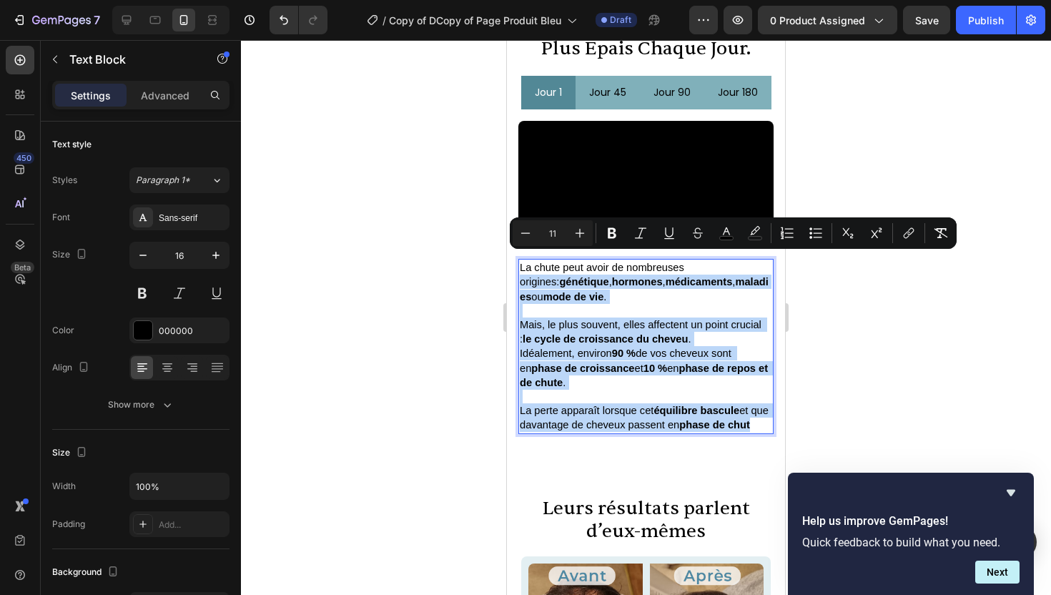
drag, startPoint x: 577, startPoint y: 417, endPoint x: 514, endPoint y: 254, distance: 175.1
click at [514, 254] on div "Video La chute peut avoir de nombreuses origines: génétique , hormones , médica…" at bounding box center [646, 277] width 278 height 336
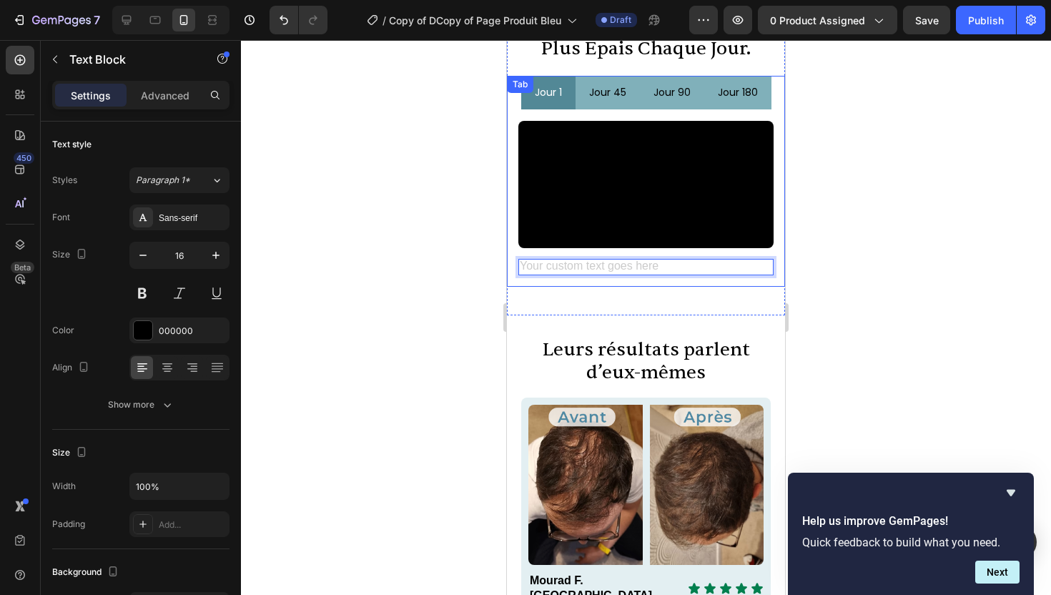
click at [453, 247] on div at bounding box center [646, 317] width 810 height 555
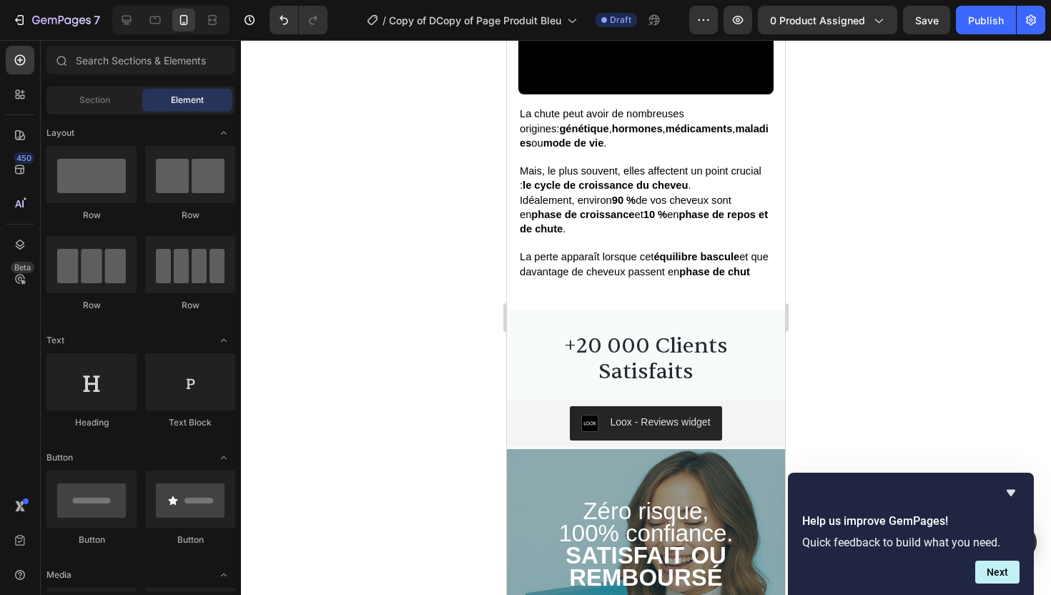
scroll to position [3085, 0]
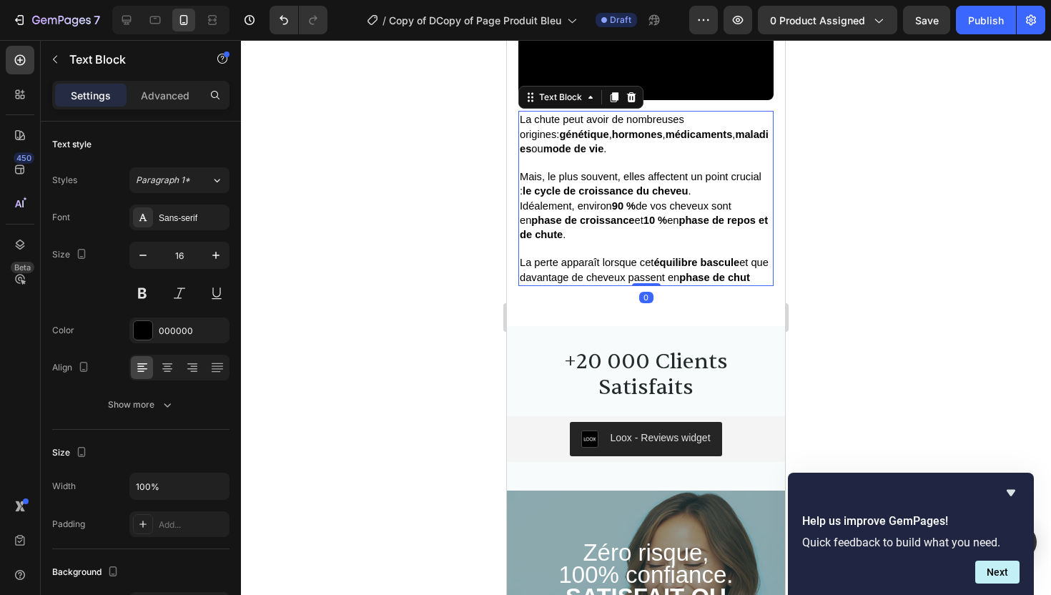
click at [560, 269] on p "Idéalement, environ 90 % de vos cheveux sont en phase de croissance et 10 % en …" at bounding box center [646, 242] width 252 height 86
click at [557, 269] on p "Idéalement, environ 90 % de vos cheveux sont en phase de croissance et 10 % en …" at bounding box center [646, 242] width 252 height 86
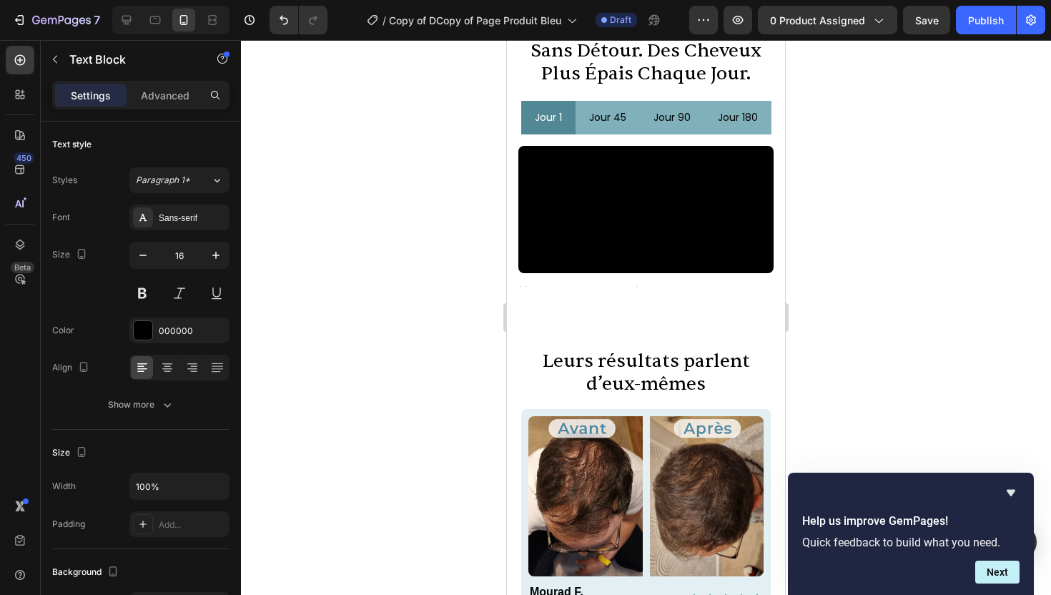
scroll to position [791, 0]
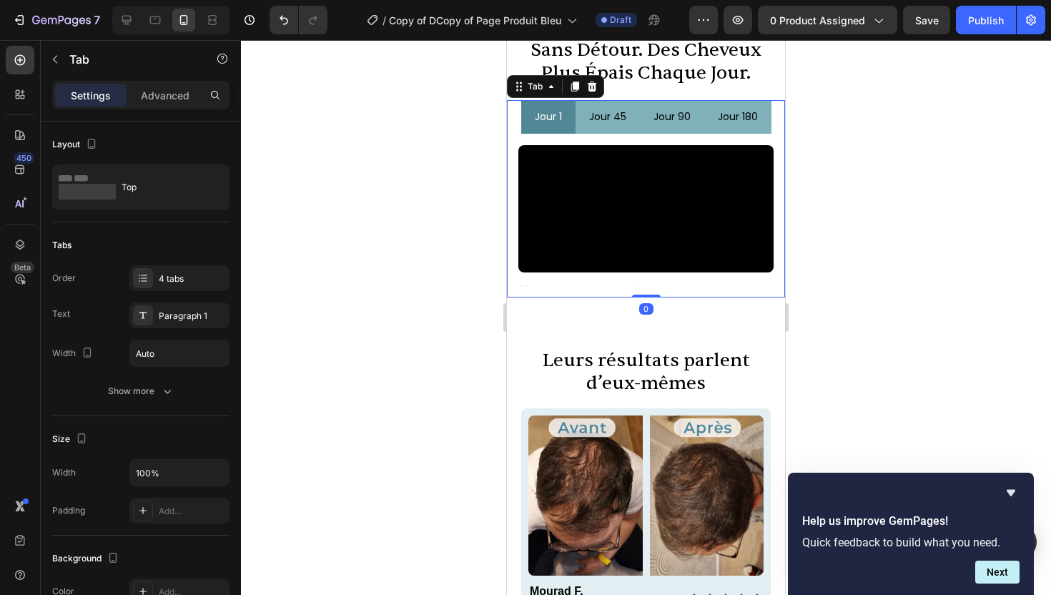
click at [550, 273] on div "Video Text Block Video Comment freiner la chute et relancer la pousse Pour stop…" at bounding box center [646, 216] width 278 height 165
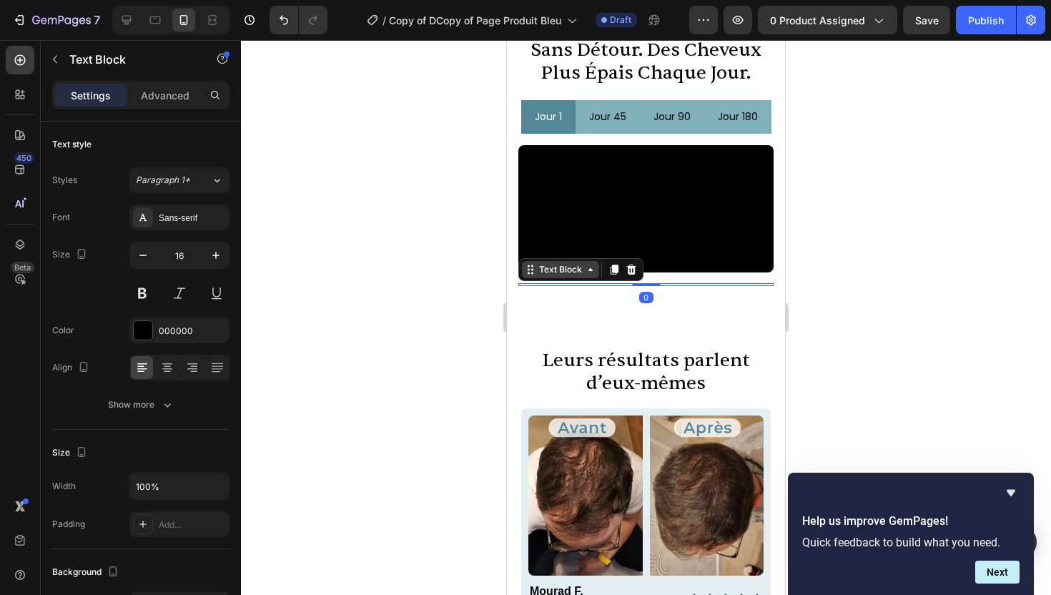
click at [551, 260] on div "Text Block" at bounding box center [581, 269] width 125 height 23
click at [877, 275] on div at bounding box center [646, 317] width 810 height 555
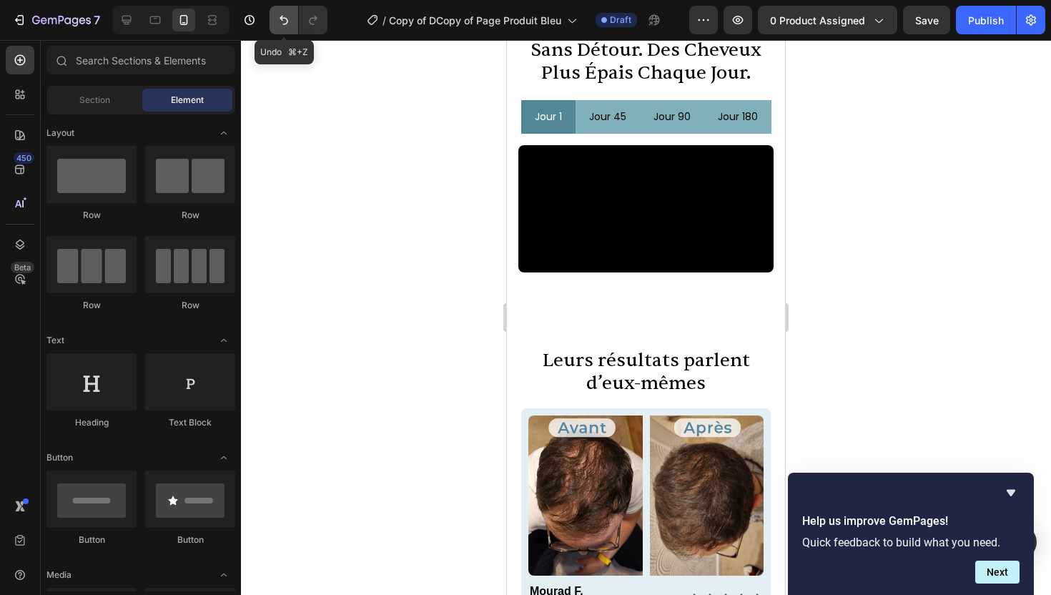
click at [278, 17] on icon "Undo/Redo" at bounding box center [284, 20] width 14 height 14
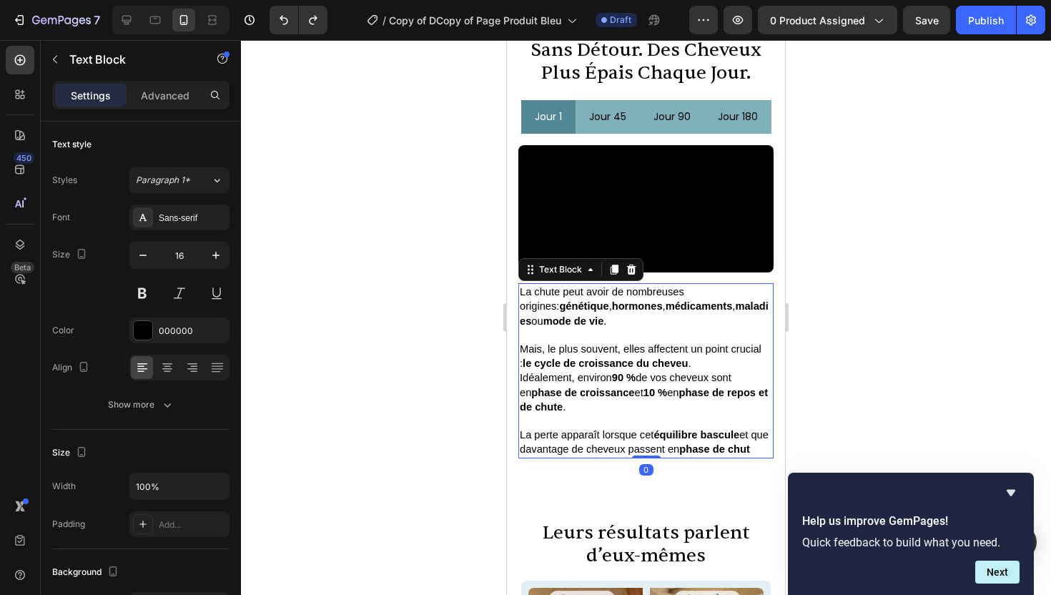
click at [584, 429] on span "La perte apparaît lorsque cet équilibre bascule et que davantage de cheveux pas…" at bounding box center [646, 442] width 252 height 26
